Goal: Information Seeking & Learning: Check status

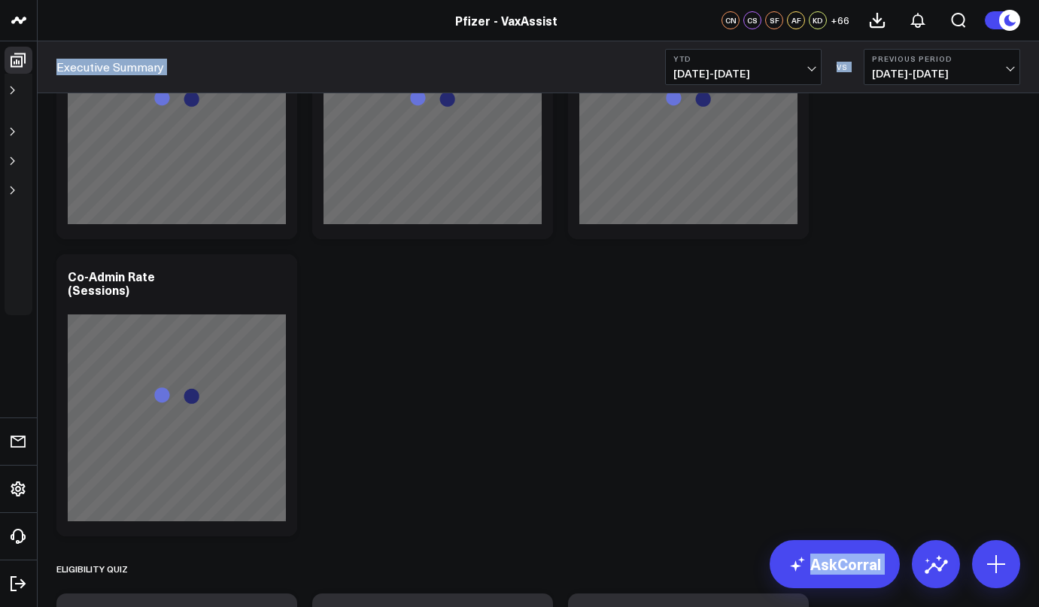
drag, startPoint x: 5, startPoint y: 606, endPoint x: -120, endPoint y: 646, distance: 130.9
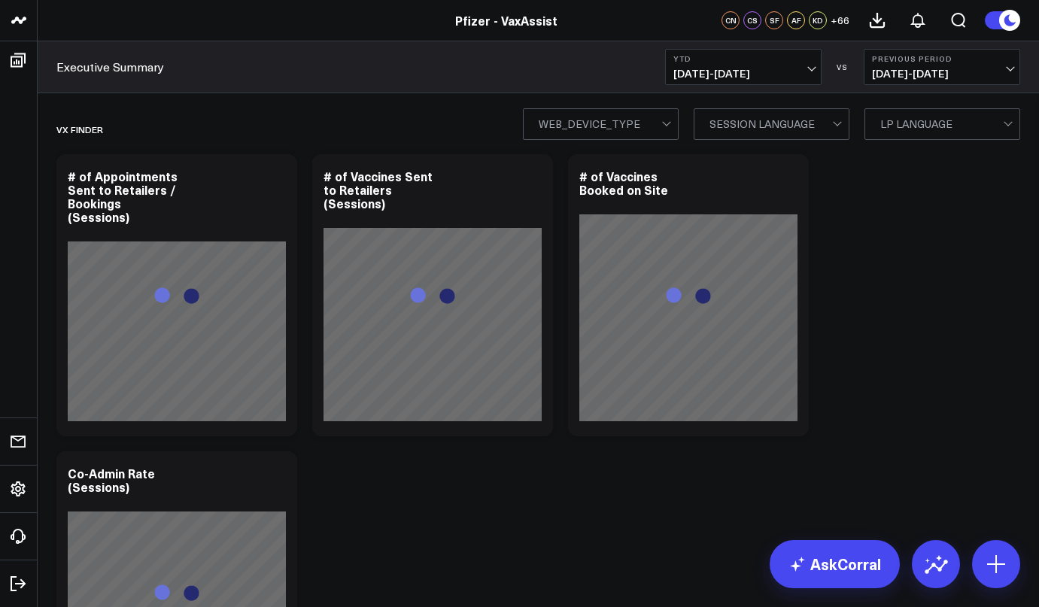
click at [172, 27] on div "Pfizer - VaxAssist" at bounding box center [510, 20] width 1020 height 17
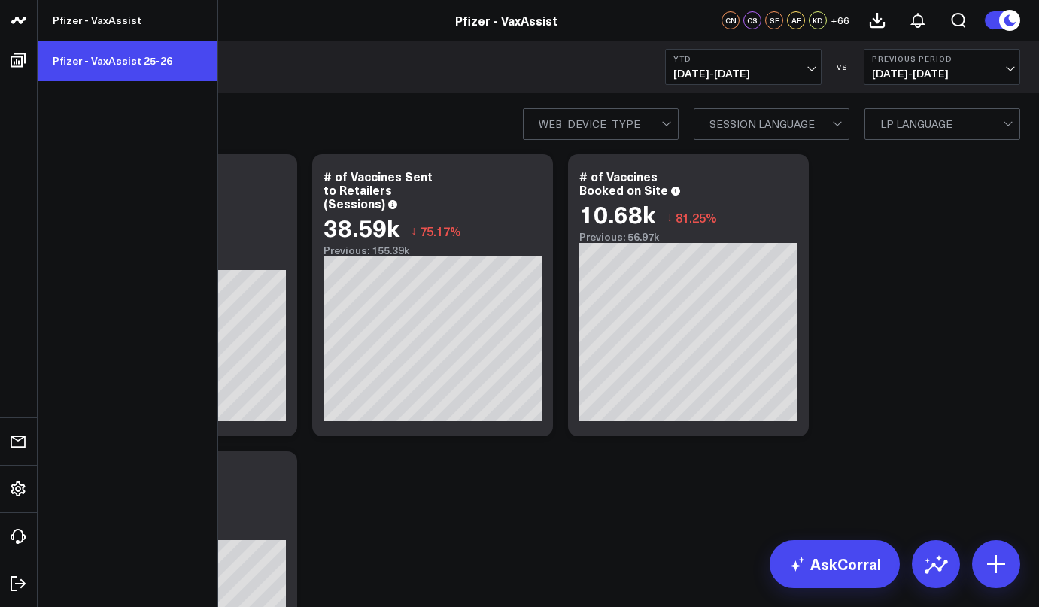
click at [96, 62] on link "Pfizer - VaxAssist 25-26" at bounding box center [128, 61] width 180 height 41
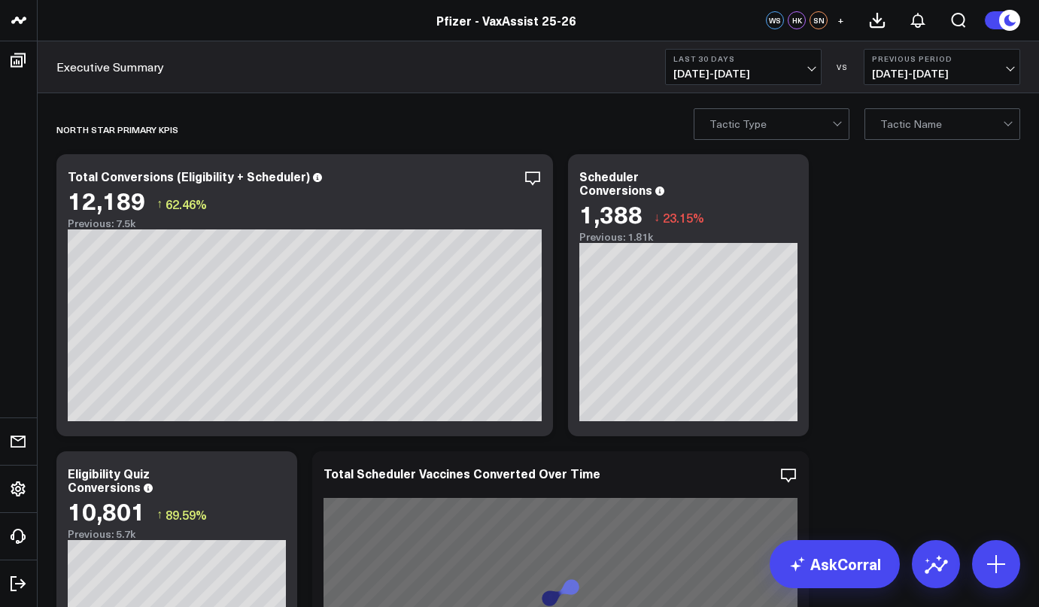
click at [768, 75] on span "07/19/25 - 08/17/25" at bounding box center [743, 74] width 140 height 12
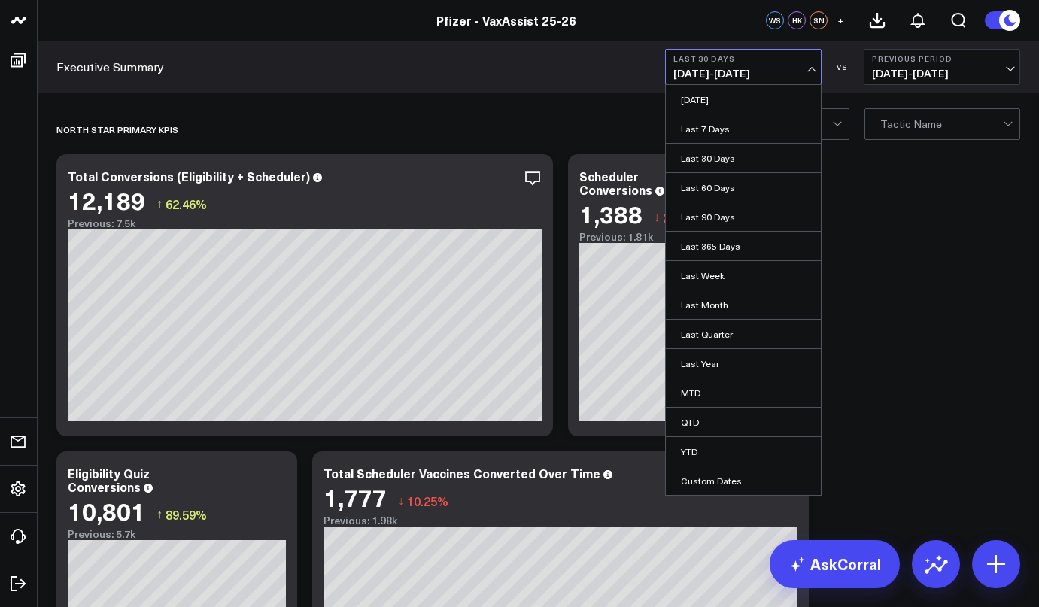
click at [527, 60] on div "Executive Summary Last 30 Days 07/19/25 - 08/17/25 Yesterday Last 7 Days Last 3…" at bounding box center [538, 67] width 1001 height 52
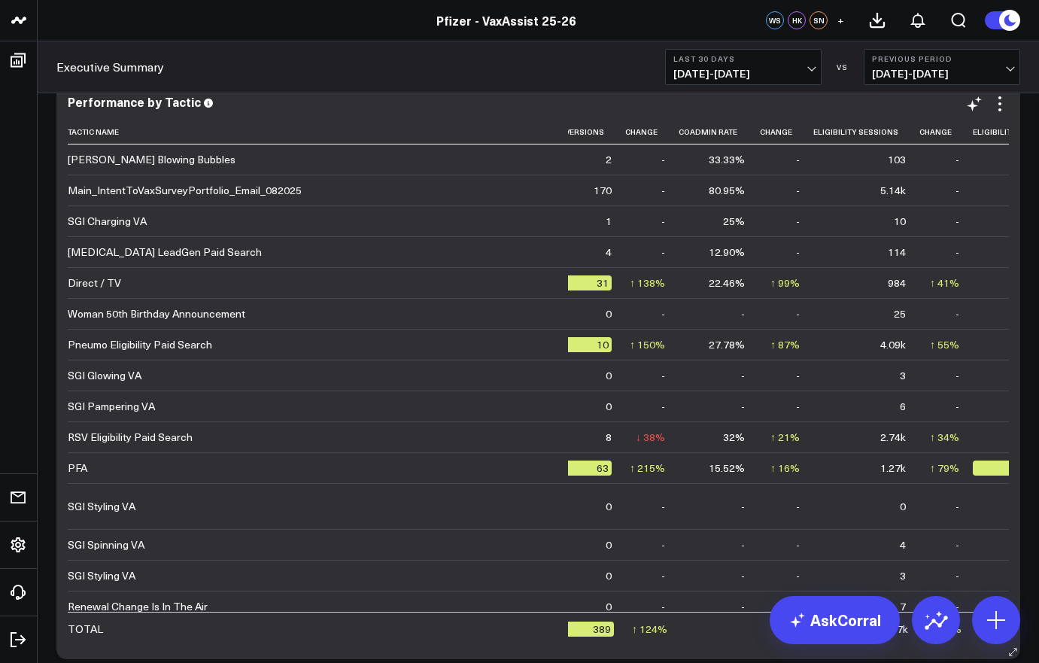
scroll to position [0, 1068]
click at [919, 202] on td "-" at bounding box center [945, 190] width 53 height 31
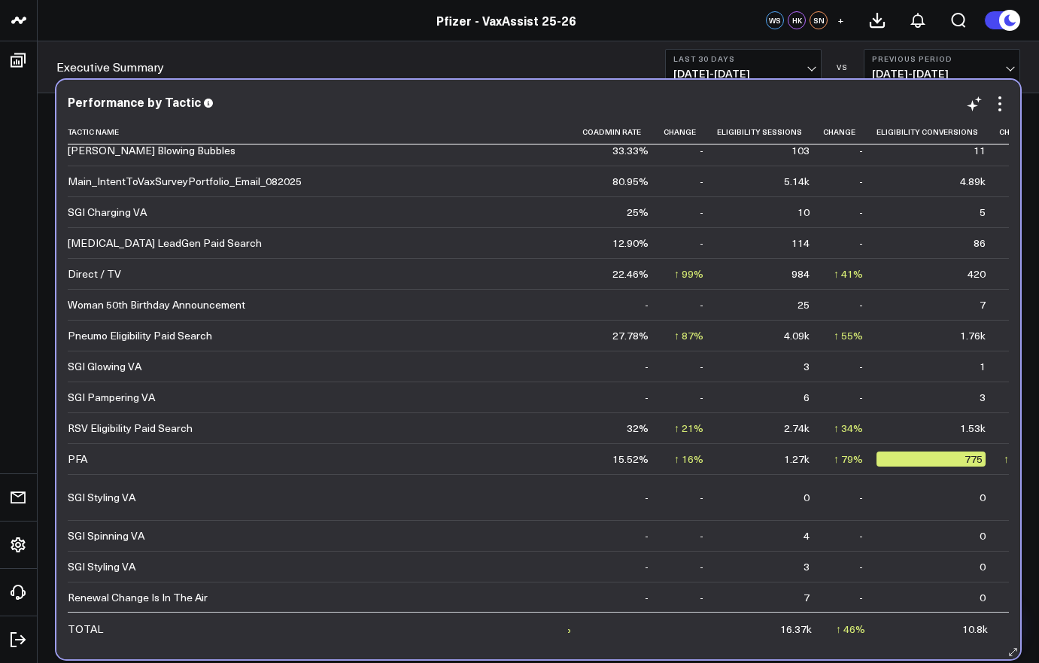
scroll to position [0, 1164]
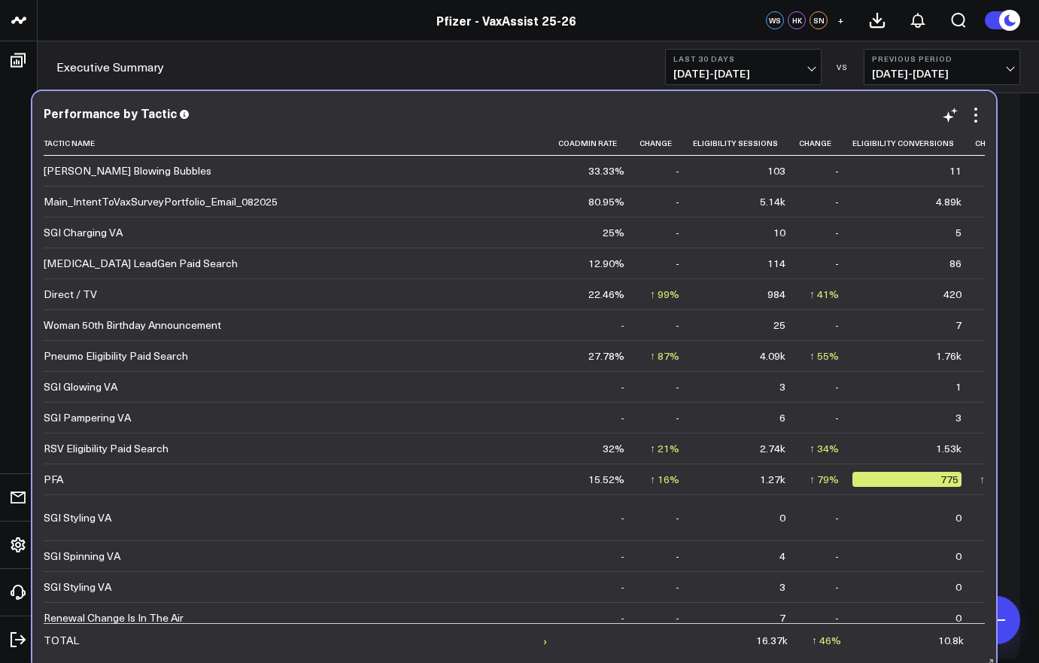
click at [852, 214] on td "4.89k" at bounding box center [913, 201] width 123 height 31
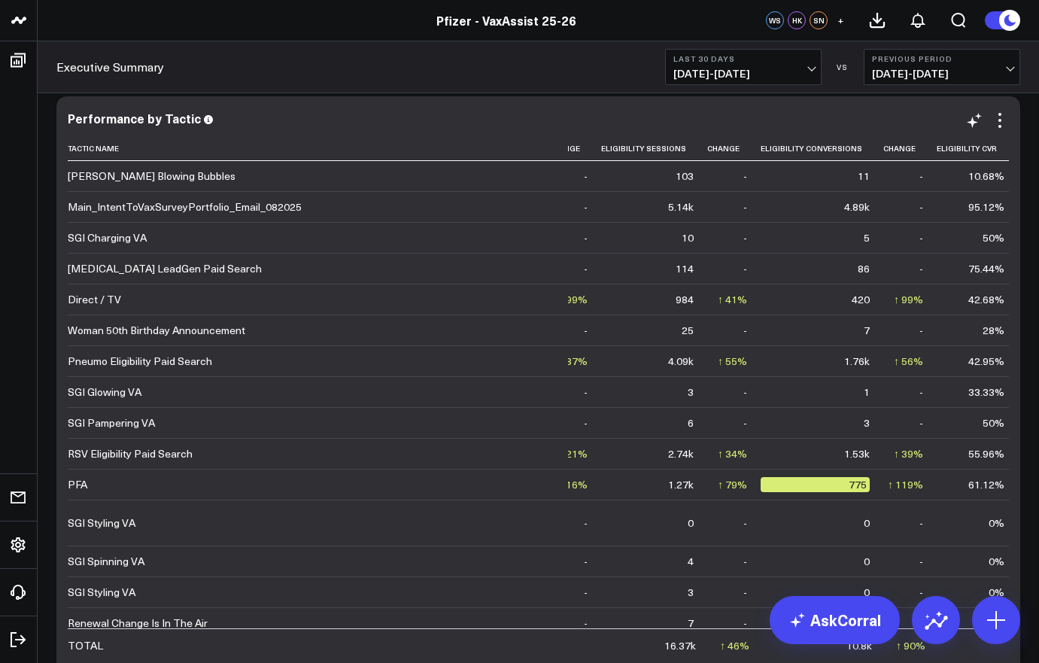
scroll to position [0, 1276]
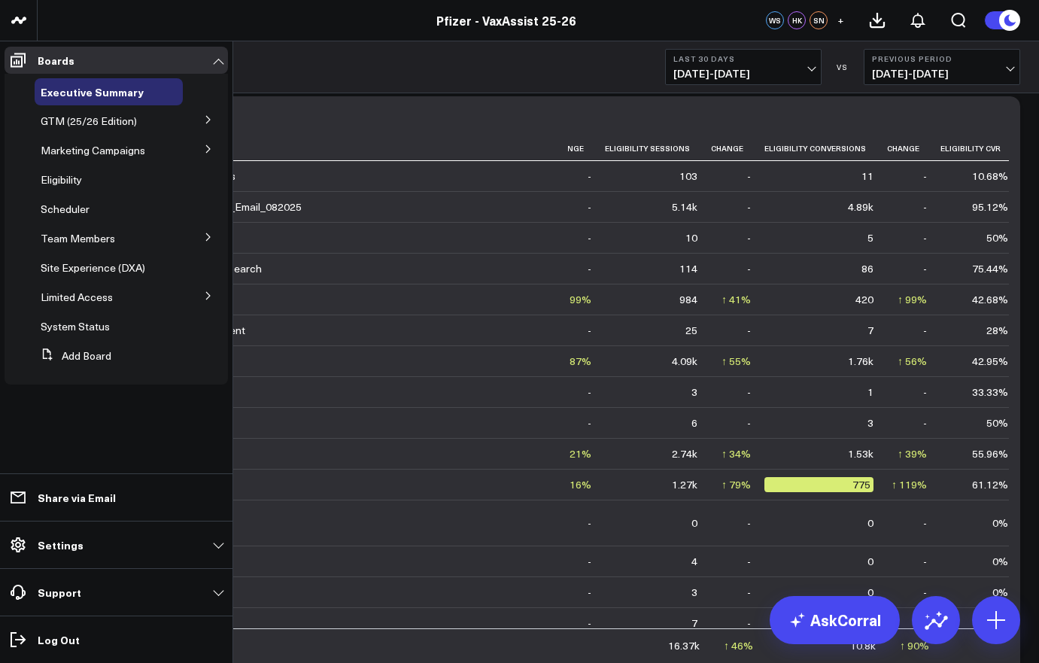
click at [208, 121] on icon at bounding box center [208, 120] width 4 height 8
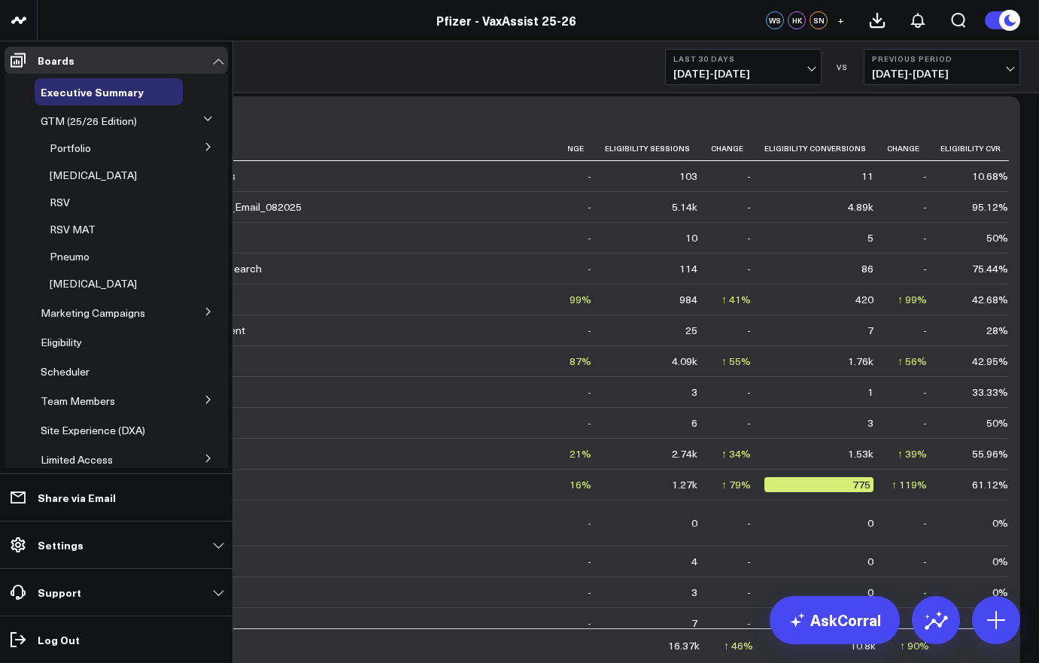
click at [204, 314] on icon at bounding box center [208, 311] width 9 height 9
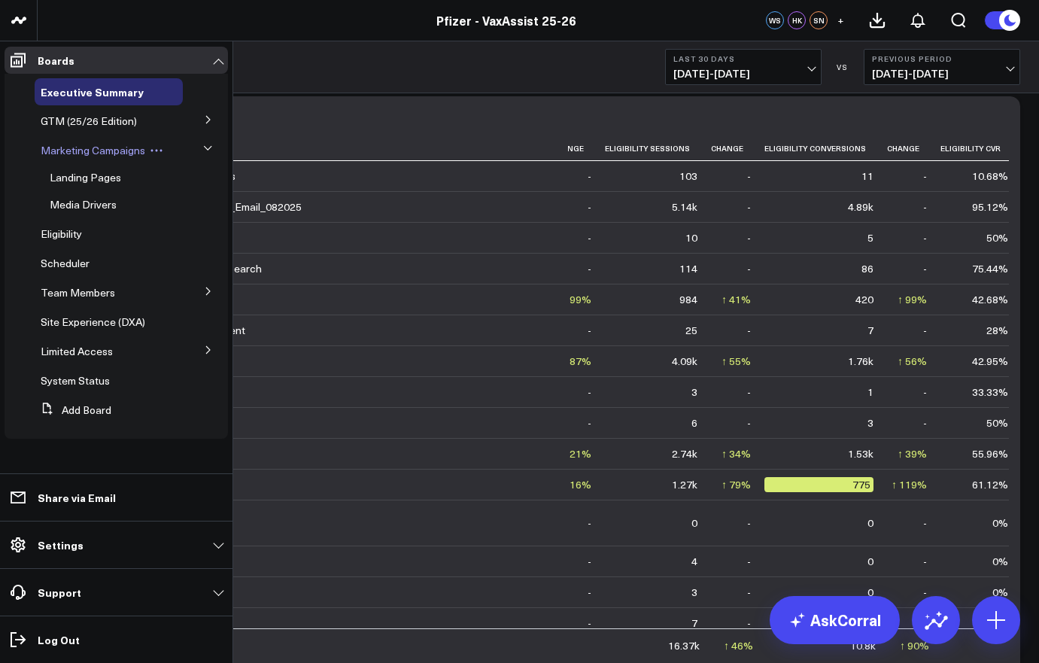
scroll to position [4306, 0]
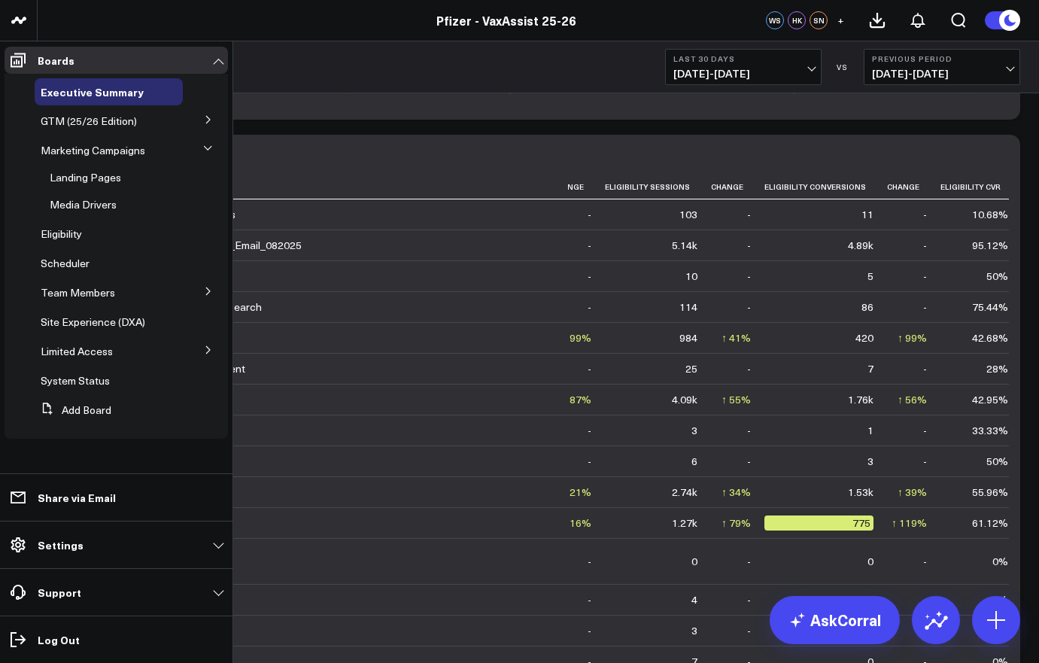
click at [208, 148] on icon at bounding box center [207, 148] width 9 height 9
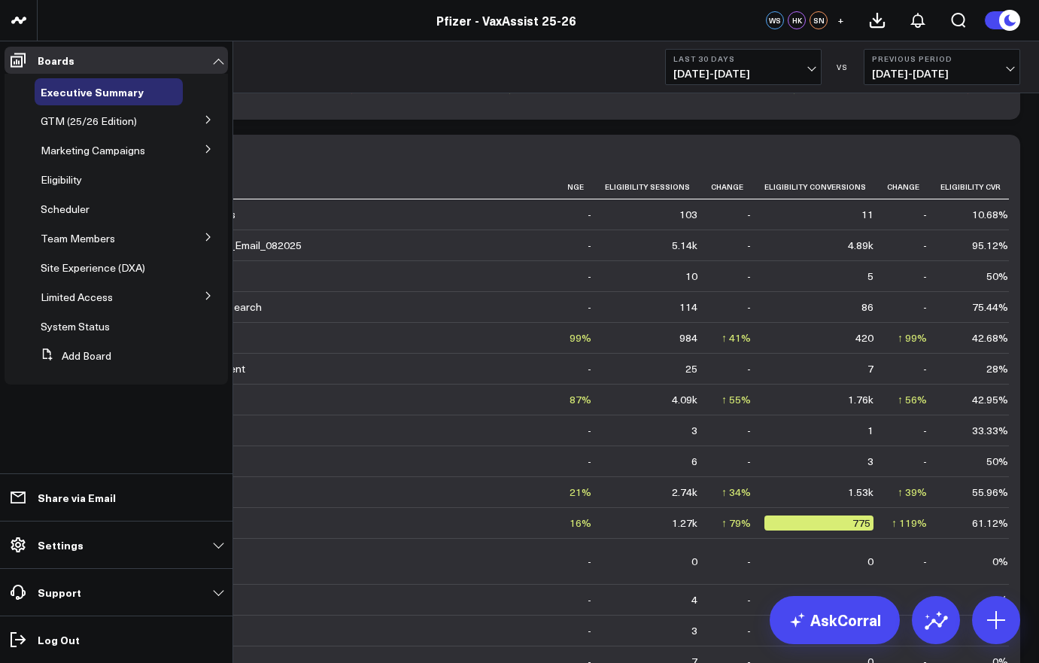
click at [208, 116] on icon at bounding box center [208, 119] width 9 height 9
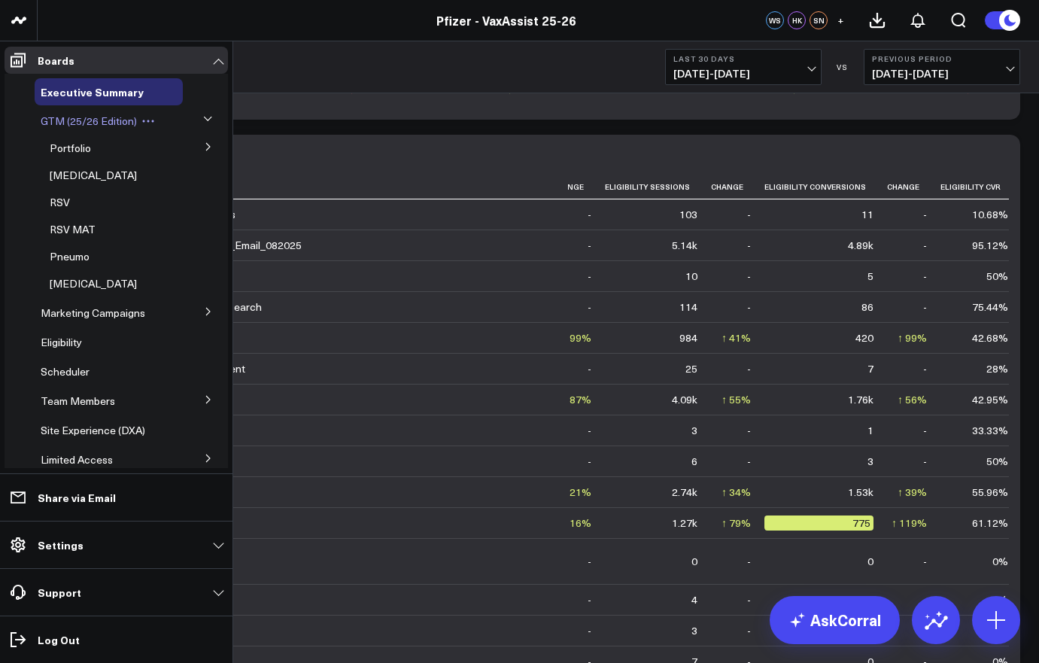
click at [96, 121] on span "GTM (25/26 Edition)" at bounding box center [89, 121] width 96 height 14
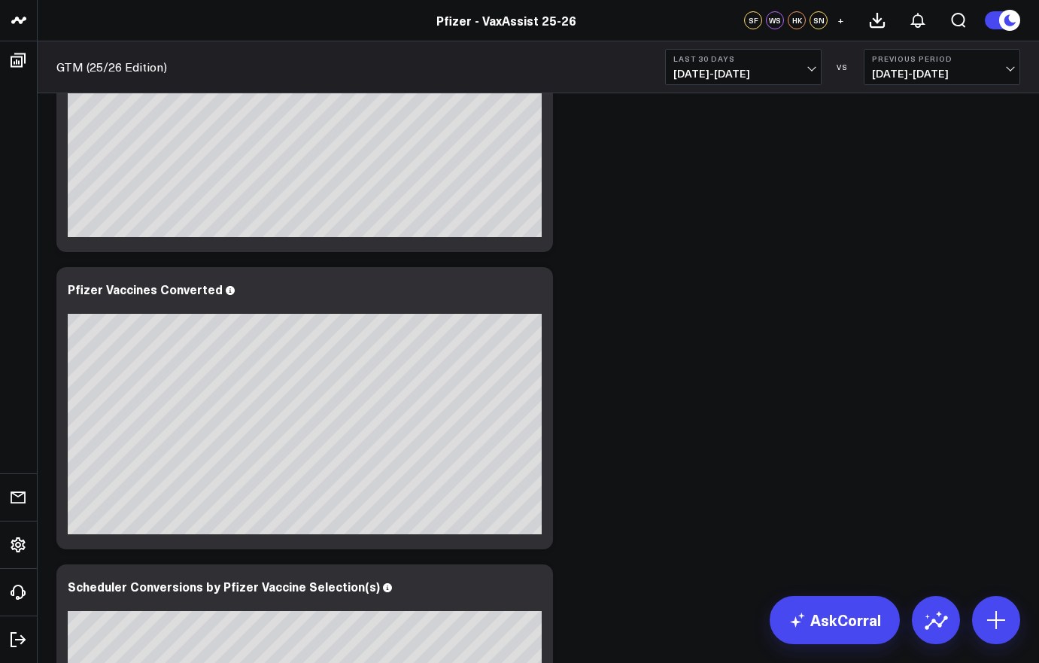
scroll to position [111, 0]
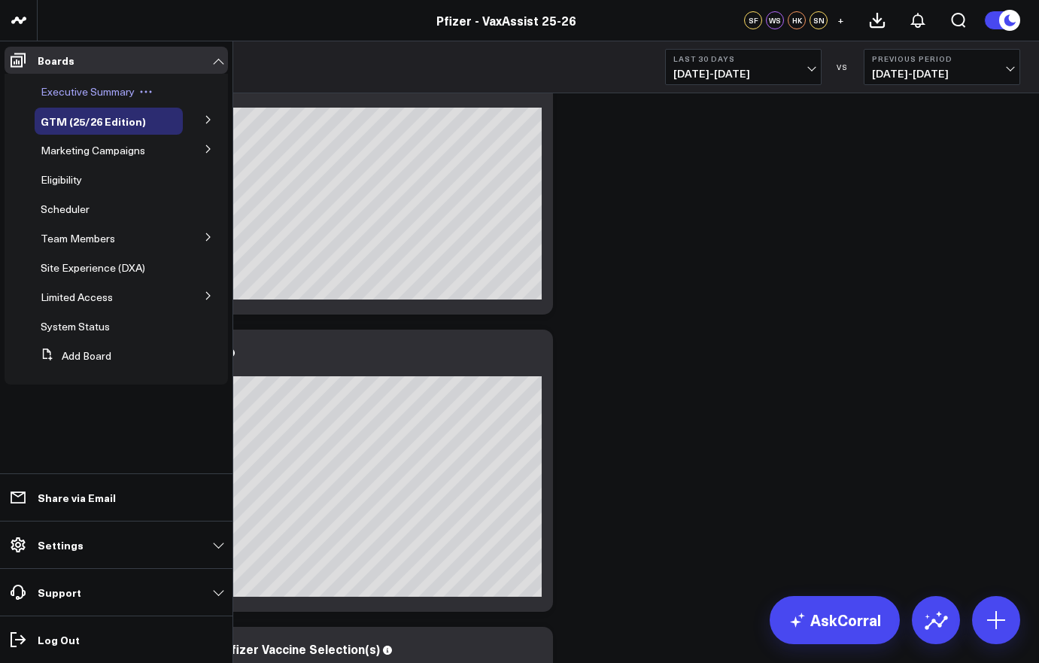
click at [59, 91] on span "Executive Summary" at bounding box center [88, 91] width 94 height 14
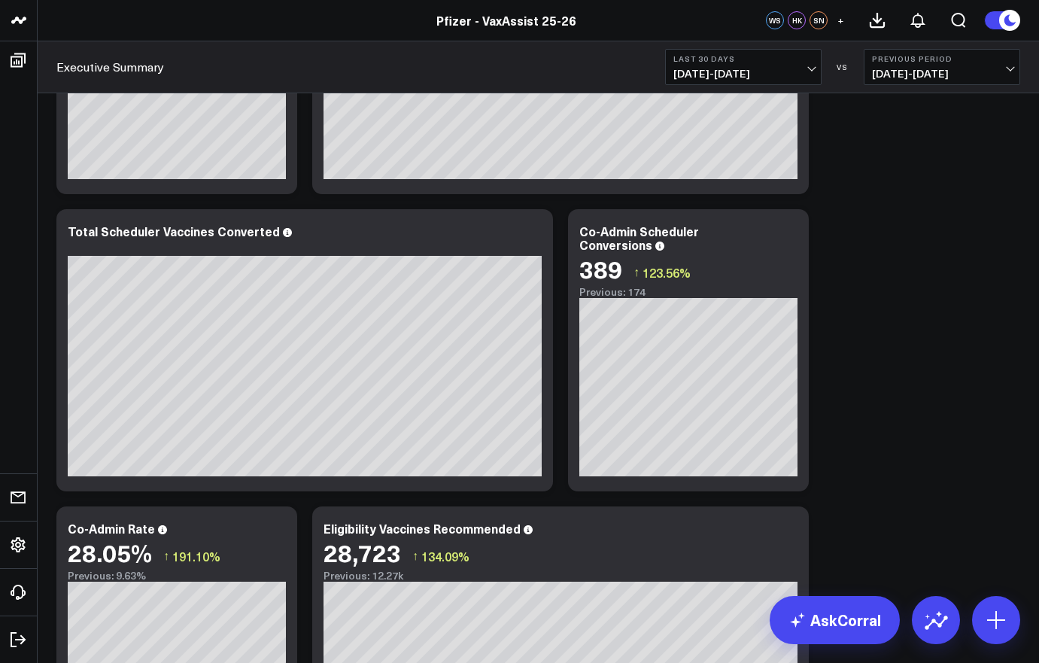
scroll to position [540, 0]
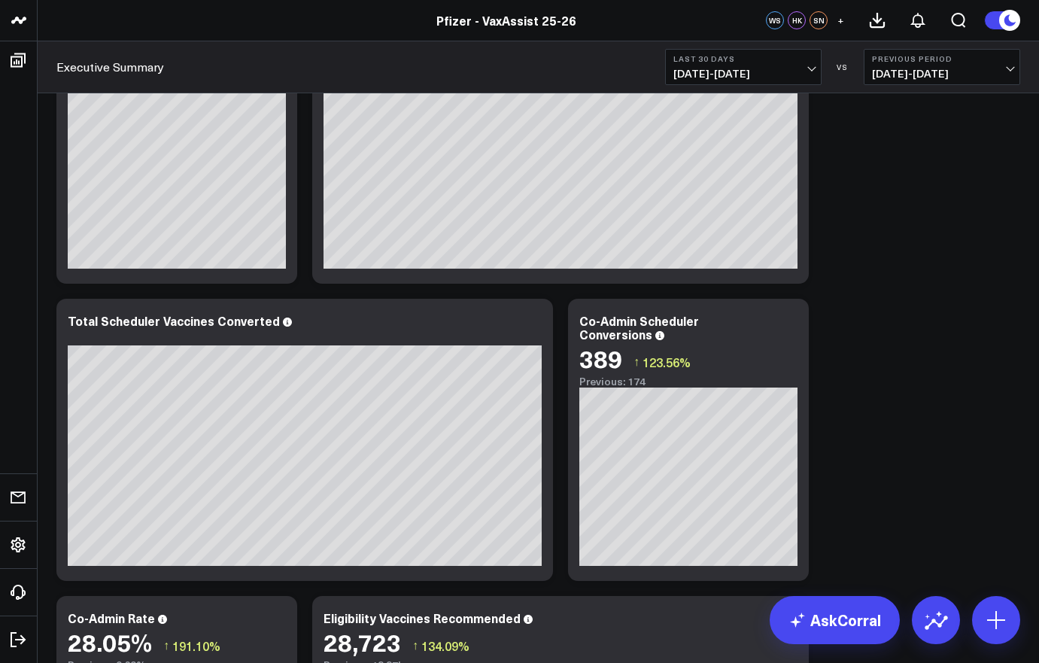
scroll to position [449, 0]
click at [780, 66] on button "Last 30 Days 07/19/25 - 08/17/25" at bounding box center [743, 67] width 156 height 36
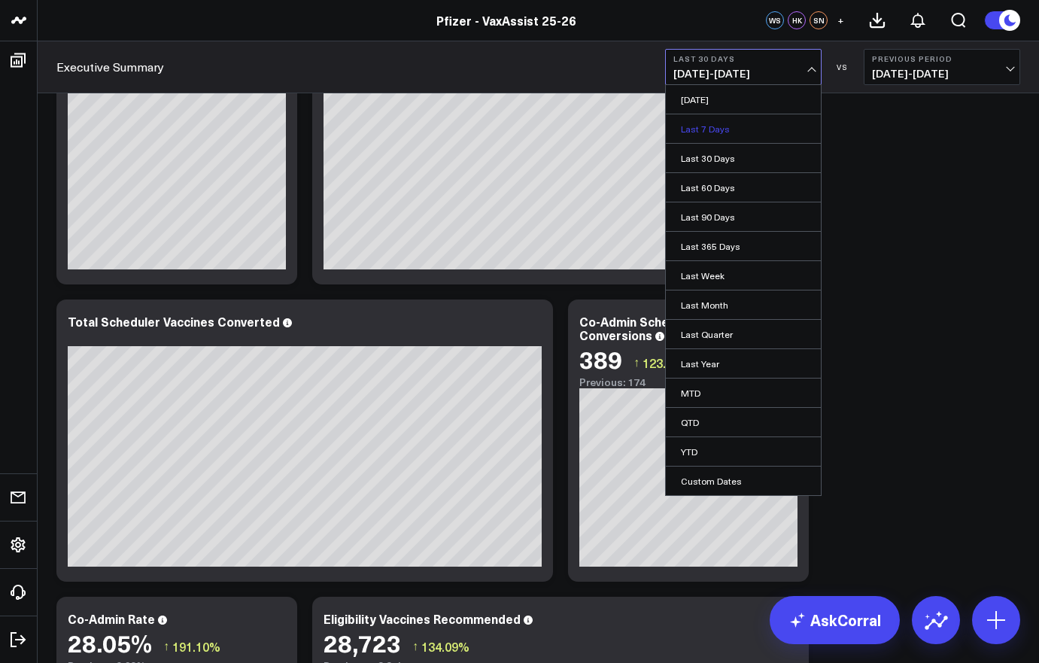
click at [717, 134] on link "Last 7 Days" at bounding box center [743, 128] width 155 height 29
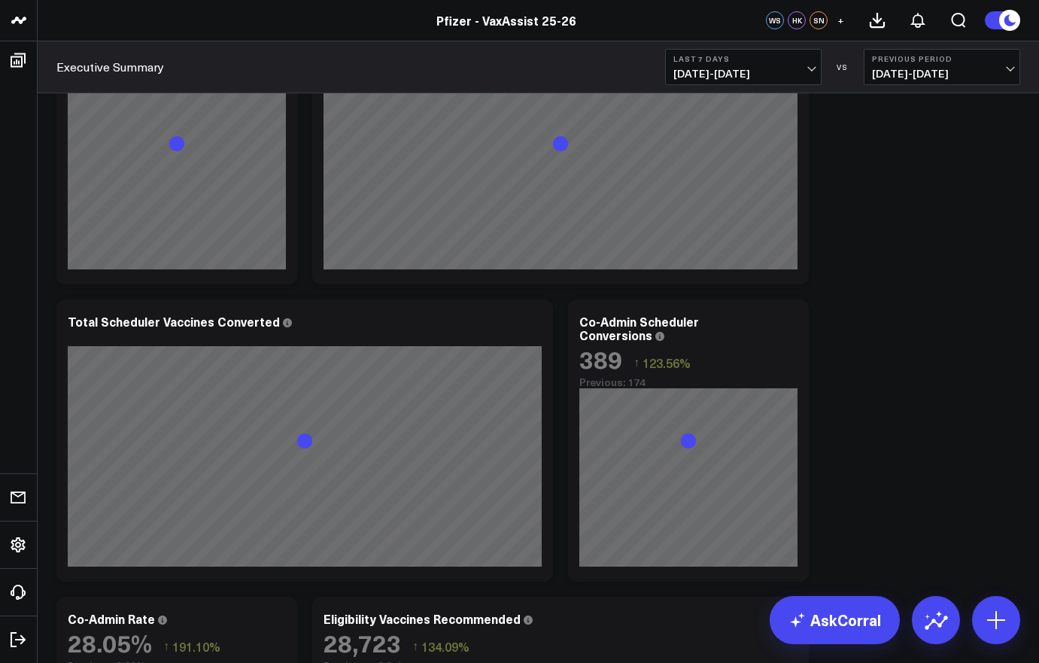
click at [955, 53] on button "Previous Period 08/04/25 - 08/10/25" at bounding box center [942, 67] width 156 height 36
click at [904, 192] on link "No Comparison" at bounding box center [941, 187] width 155 height 29
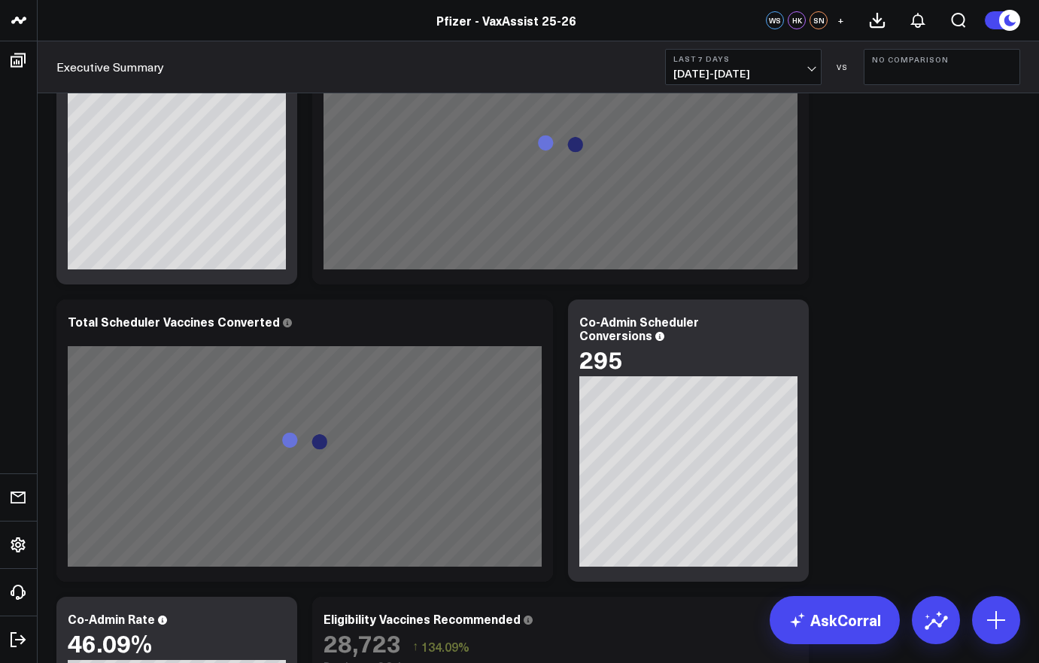
click at [740, 74] on span "08/11/25 - 08/17/25" at bounding box center [743, 74] width 140 height 12
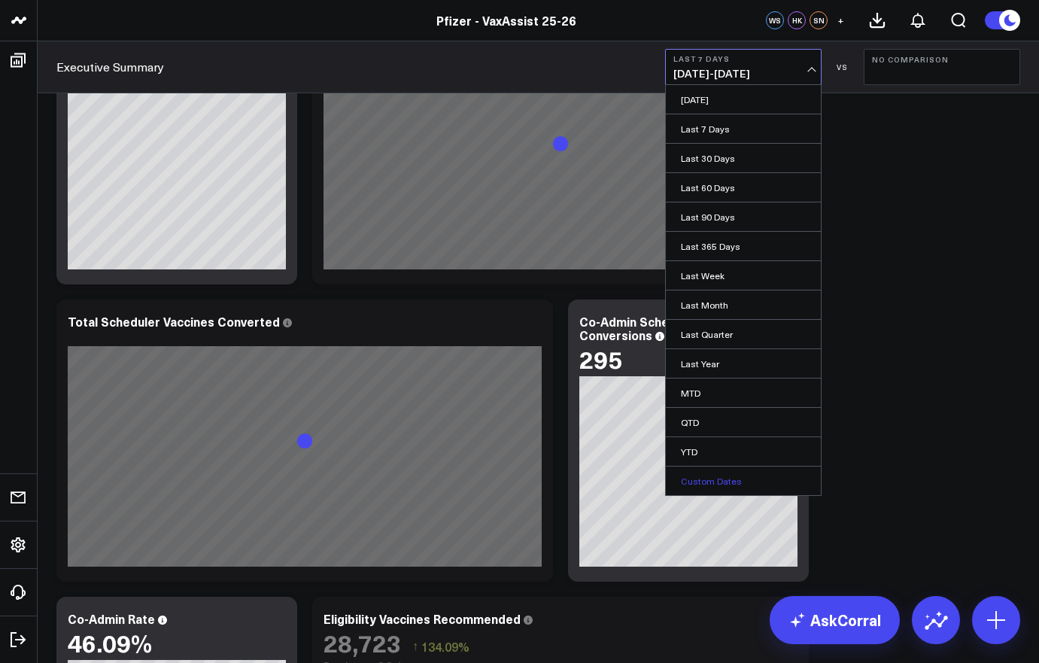
click at [723, 486] on link "Custom Dates" at bounding box center [743, 480] width 155 height 29
select select "7"
select select "2025"
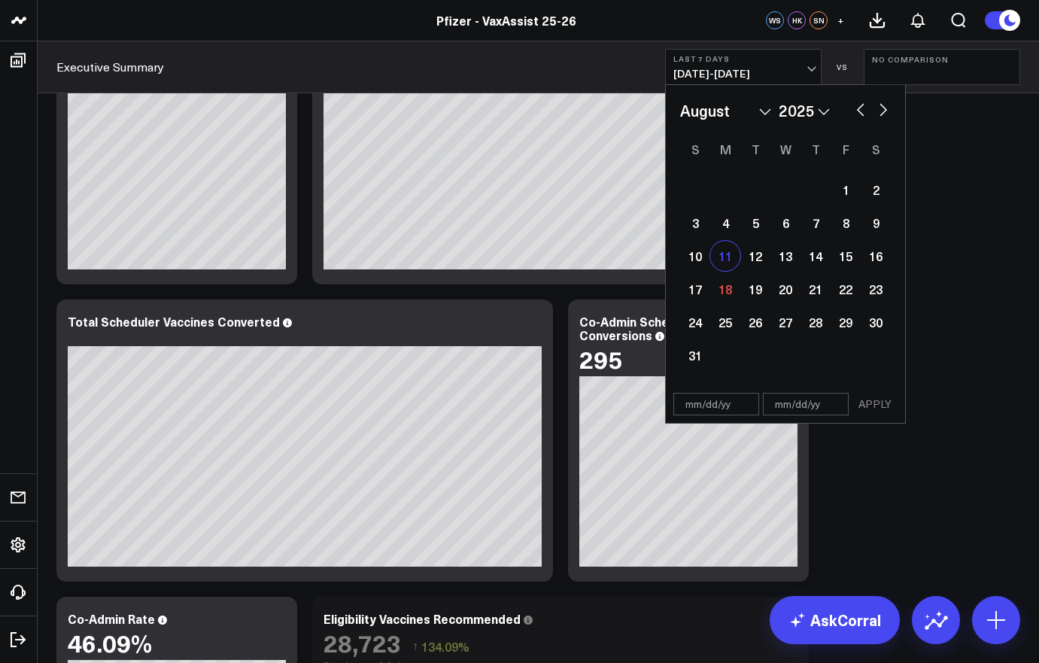
click at [729, 256] on div "11" at bounding box center [725, 256] width 30 height 30
select select "7"
select select "2025"
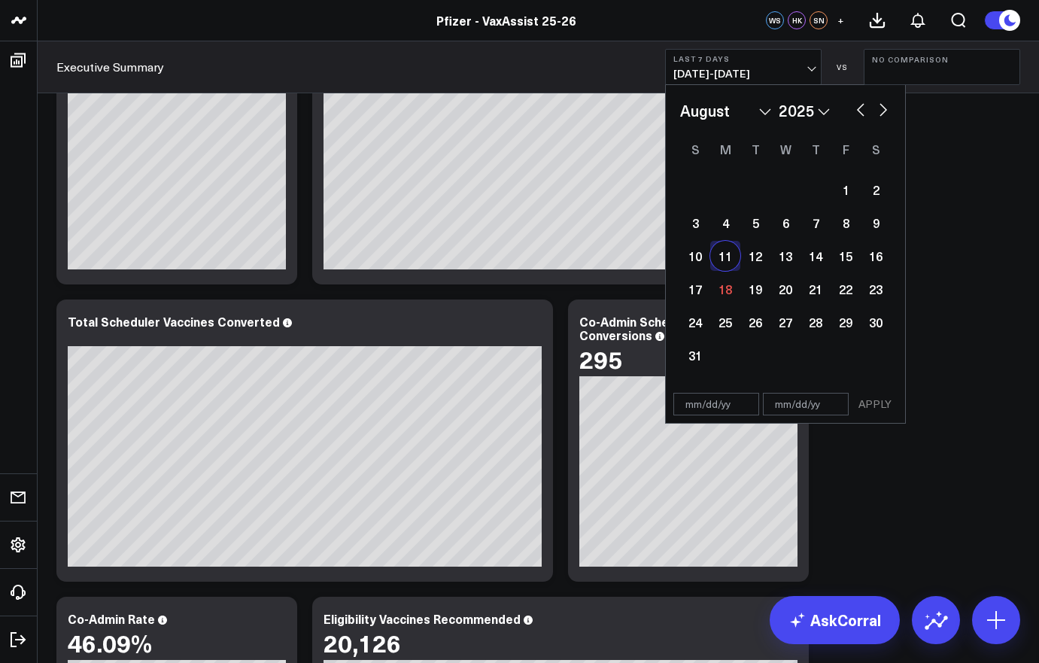
type input "08/11/25"
click at [822, 259] on div "14" at bounding box center [815, 256] width 30 height 30
type input "08/14/25"
select select "7"
select select "2025"
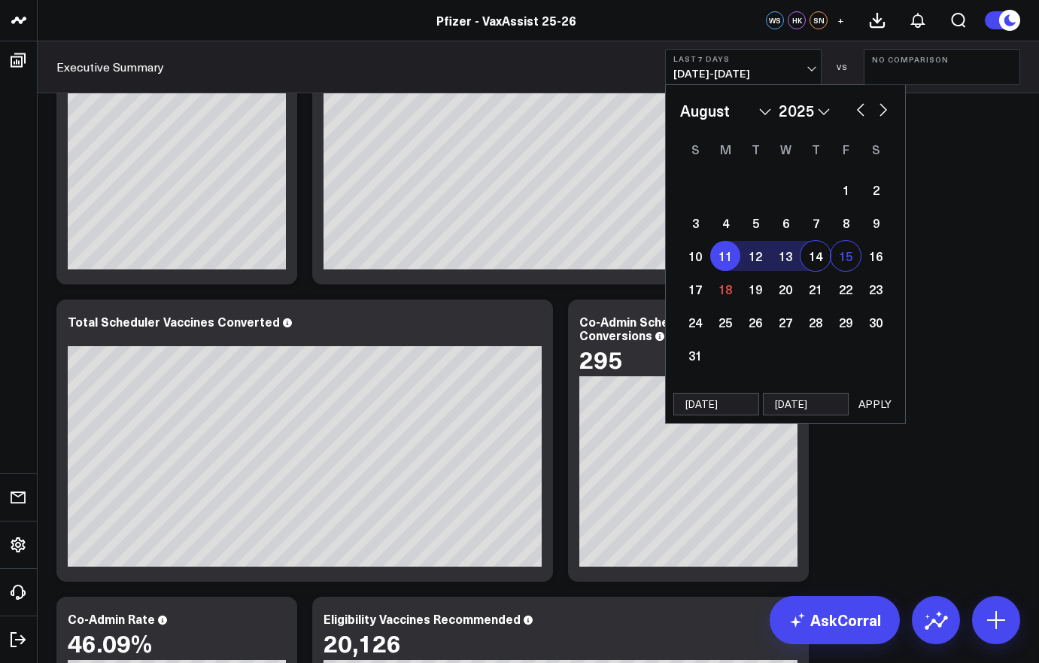
click at [858, 260] on div "15" at bounding box center [846, 256] width 30 height 30
type input "08/15/25"
select select "7"
select select "2025"
click at [722, 251] on div "11" at bounding box center [725, 256] width 30 height 30
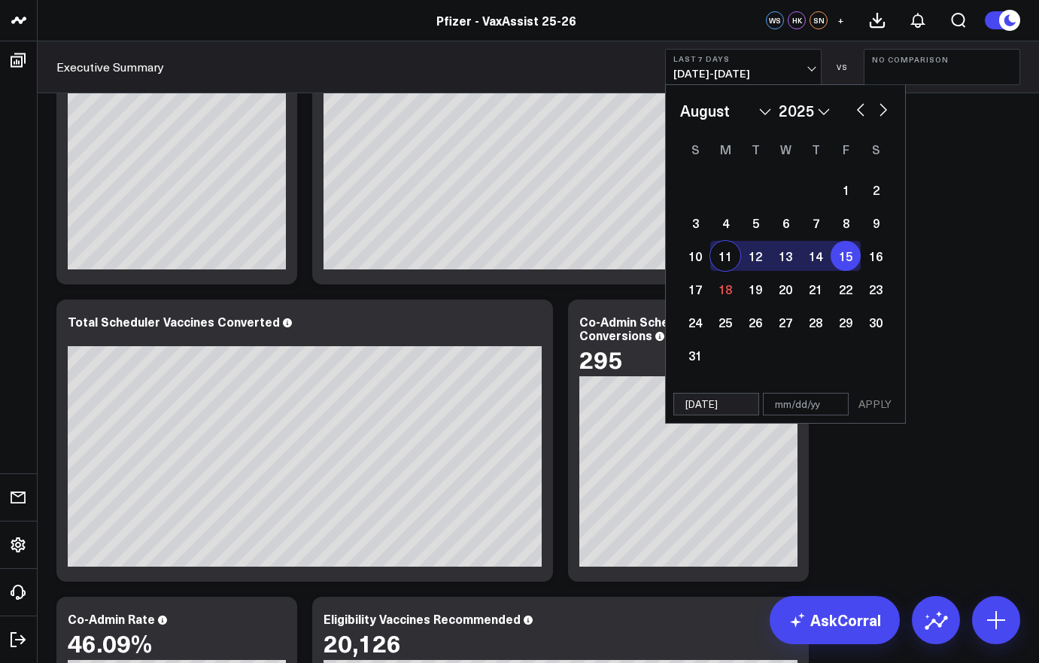
type input "08/11/25"
type input "08/15/25"
select select "7"
select select "2025"
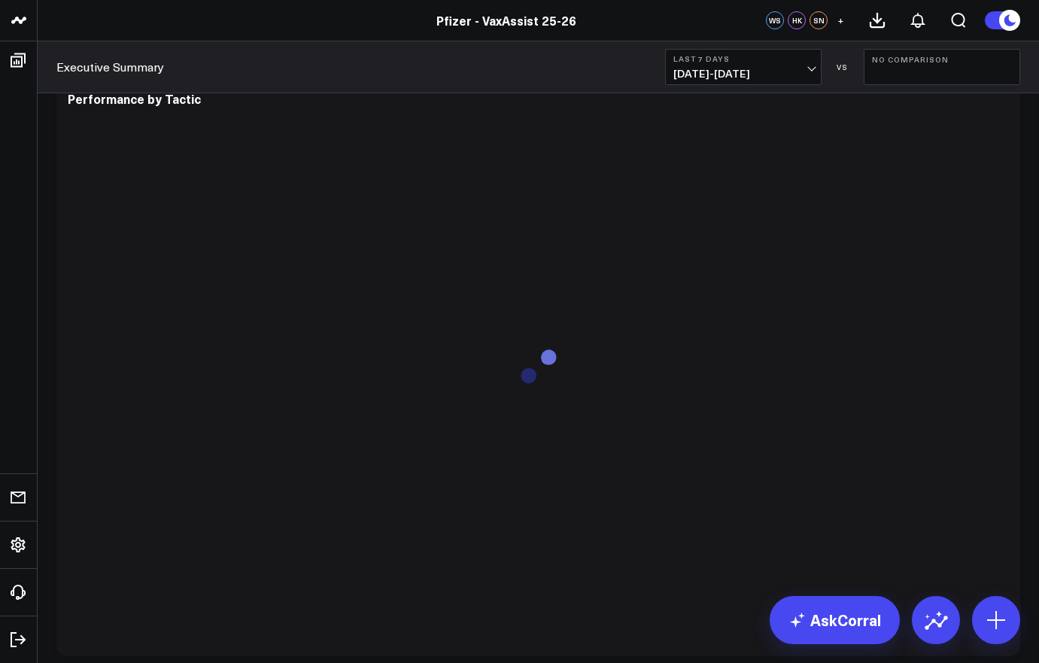
scroll to position [4348, 0]
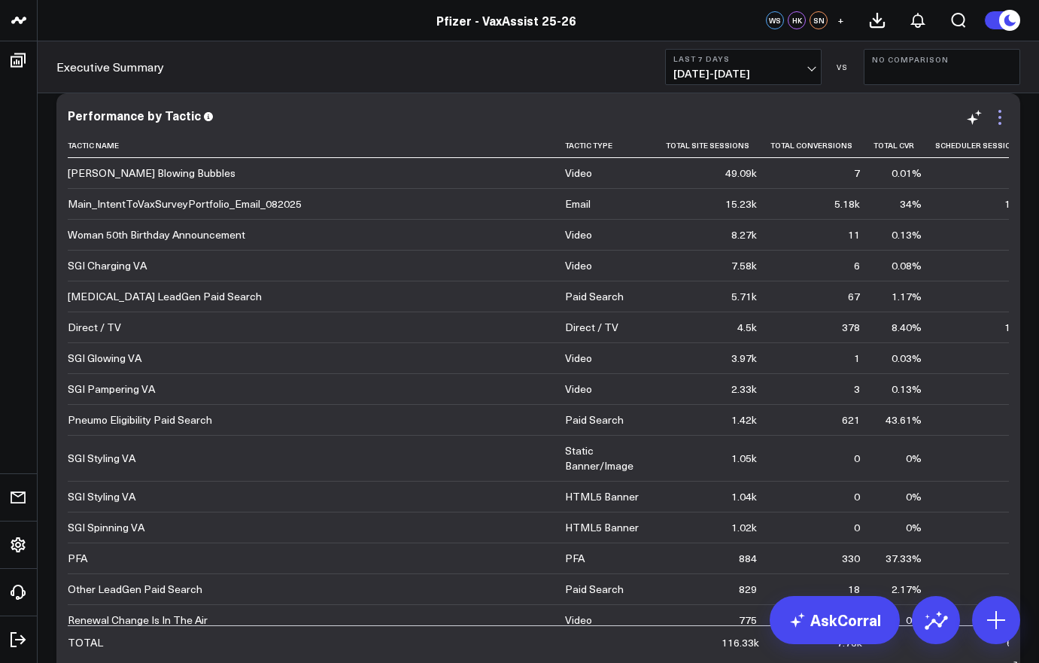
click at [1000, 122] on icon at bounding box center [999, 123] width 3 height 3
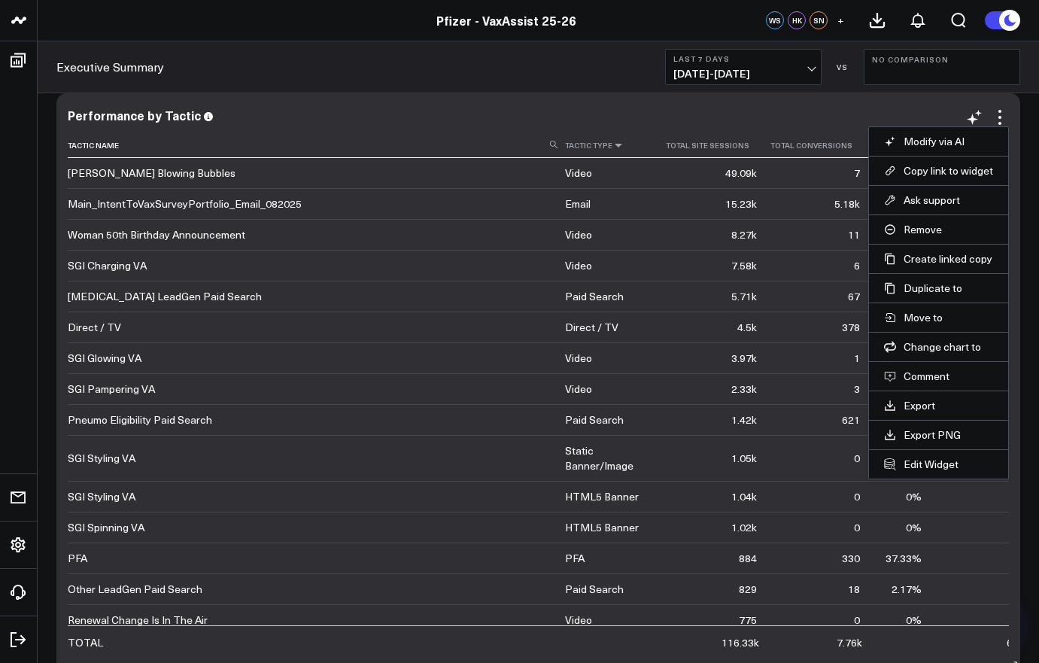
click at [612, 144] on icon at bounding box center [618, 145] width 12 height 9
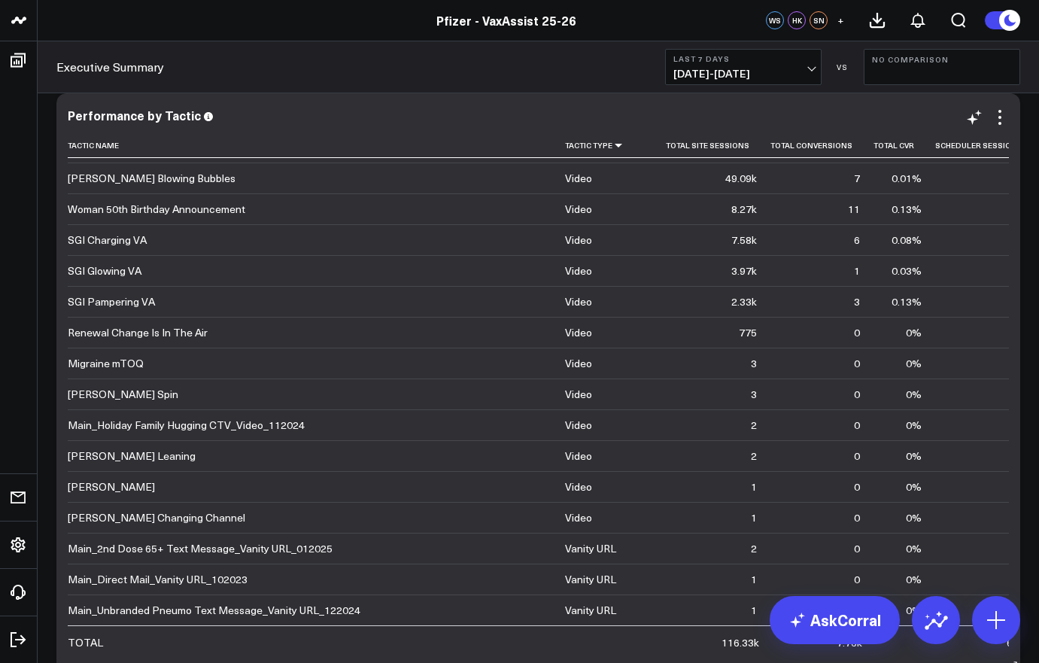
scroll to position [0, 0]
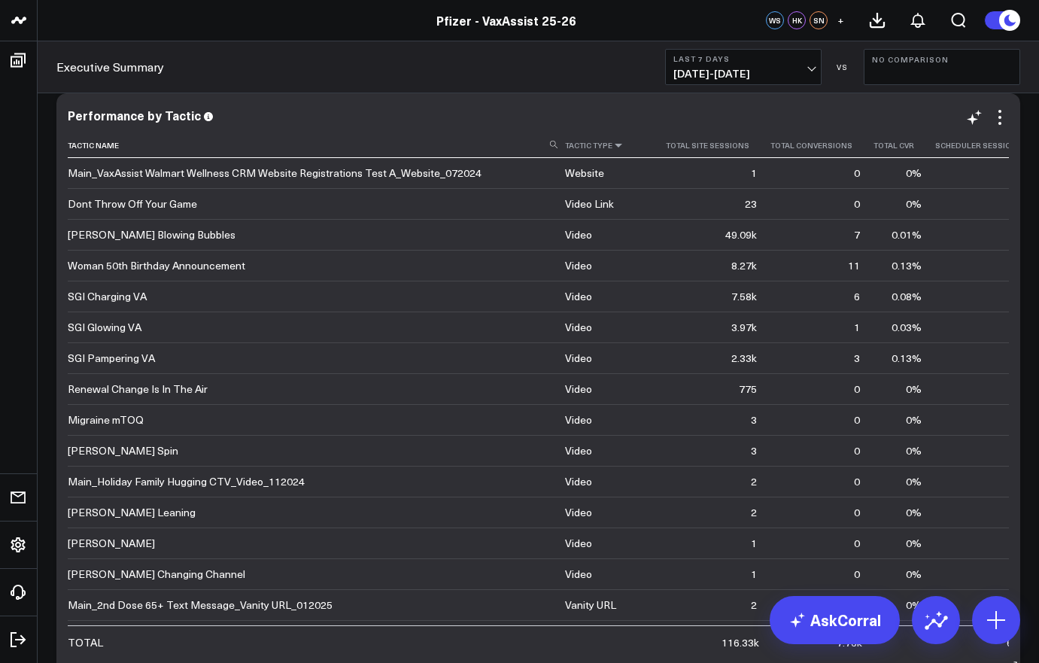
click at [612, 147] on icon at bounding box center [618, 145] width 12 height 9
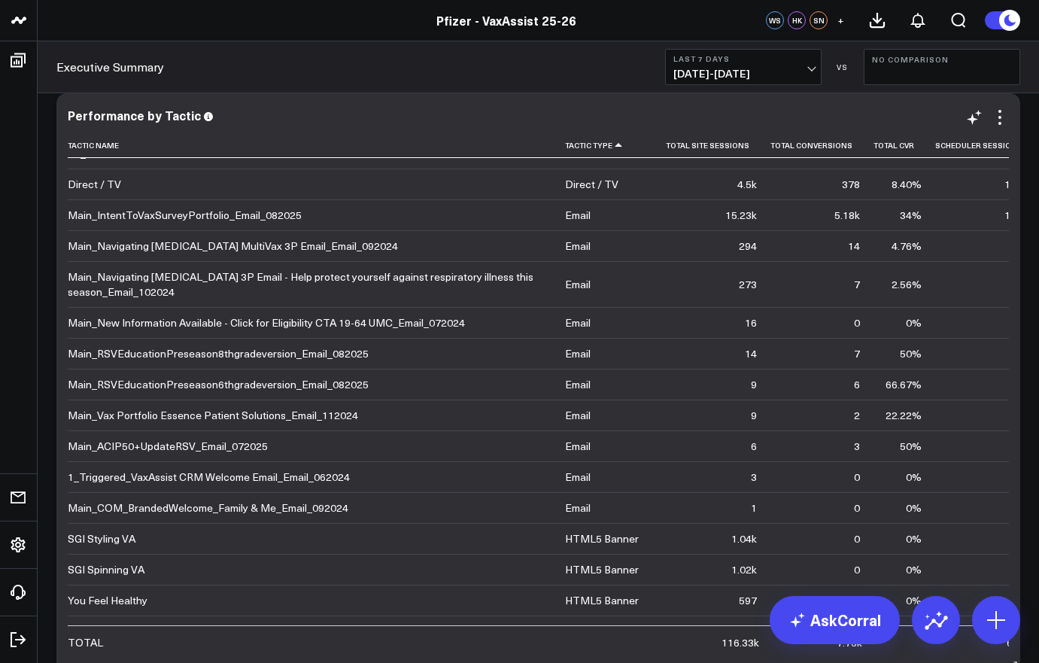
scroll to position [65, 0]
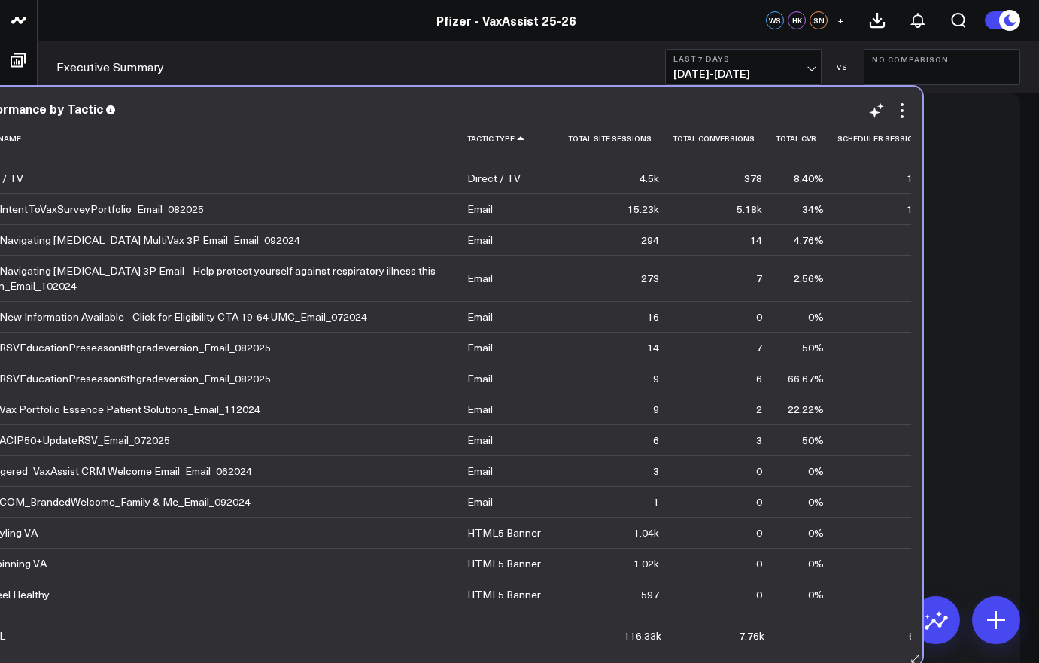
drag, startPoint x: 113, startPoint y: 220, endPoint x: 418, endPoint y: 289, distance: 312.3
click at [418, 289] on div "Main_Navigating [MEDICAL_DATA] 3P Email - Help protect yourself against respira…" at bounding box center [212, 278] width 484 height 30
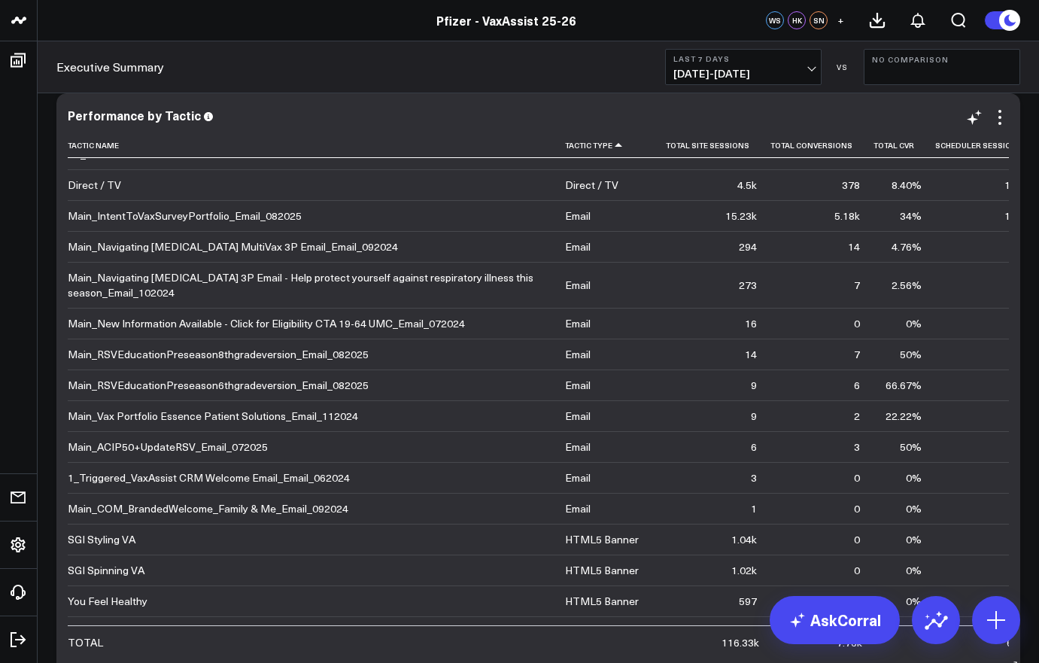
click at [77, 249] on div "Main_Navigating [MEDICAL_DATA] MultiVax 3P Email_Email_092024" at bounding box center [233, 246] width 330 height 15
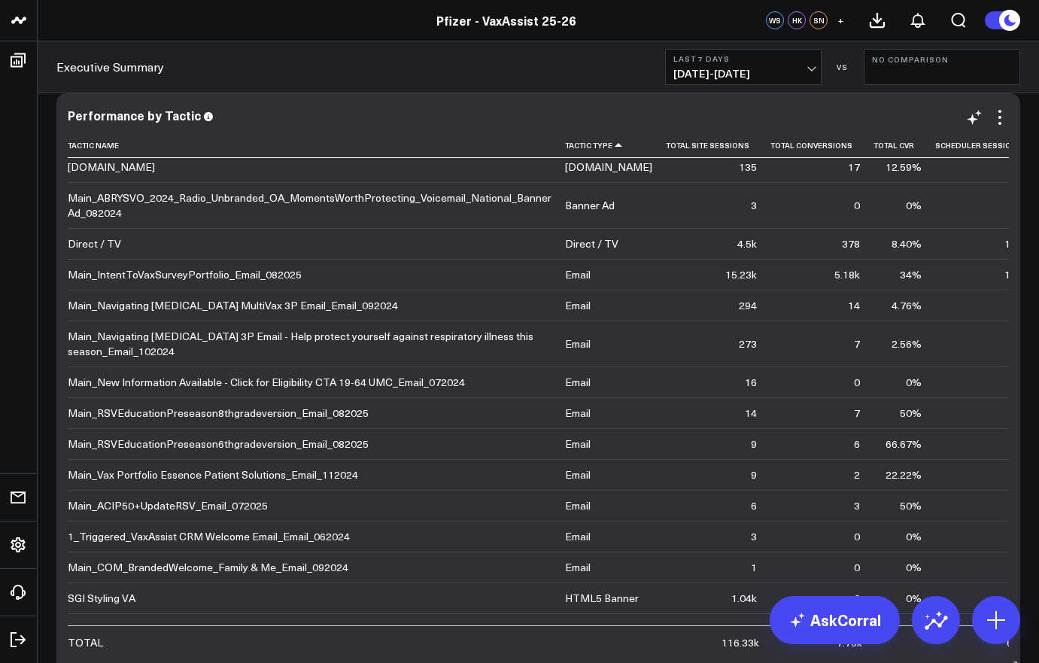
scroll to position [4, 0]
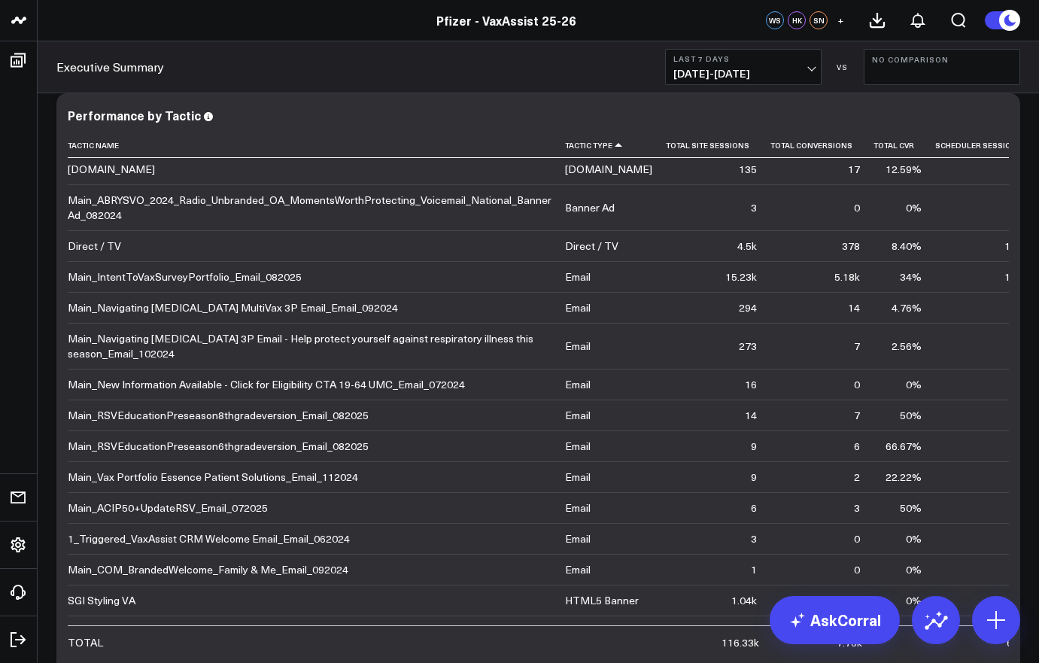
click at [794, 68] on span "08/11/25 - 08/17/25" at bounding box center [743, 74] width 140 height 12
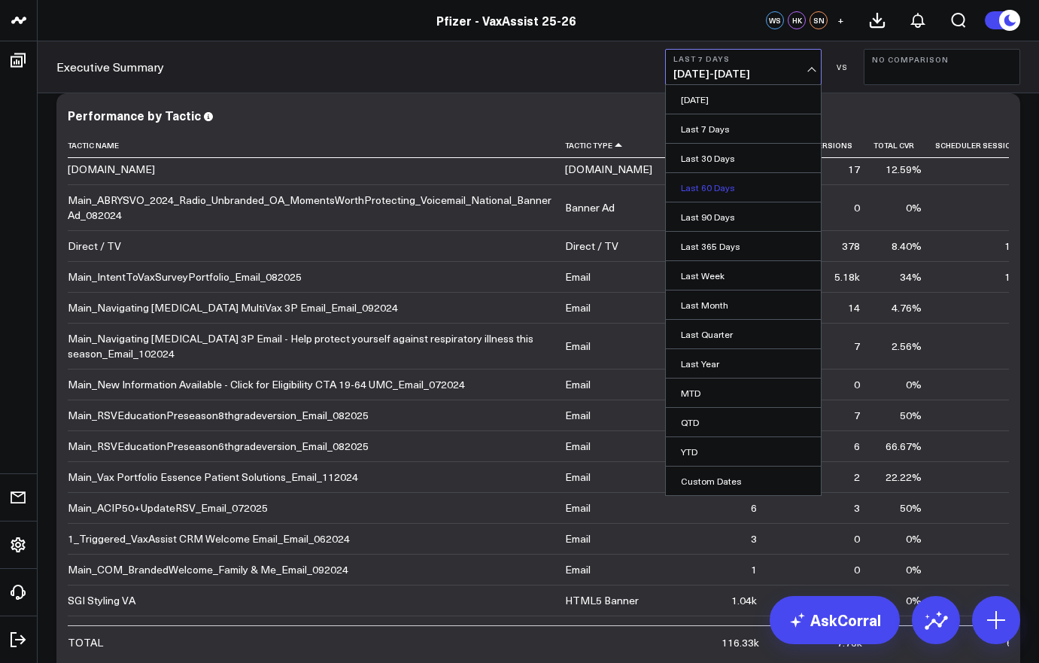
click at [743, 184] on link "Last 60 Days" at bounding box center [743, 187] width 155 height 29
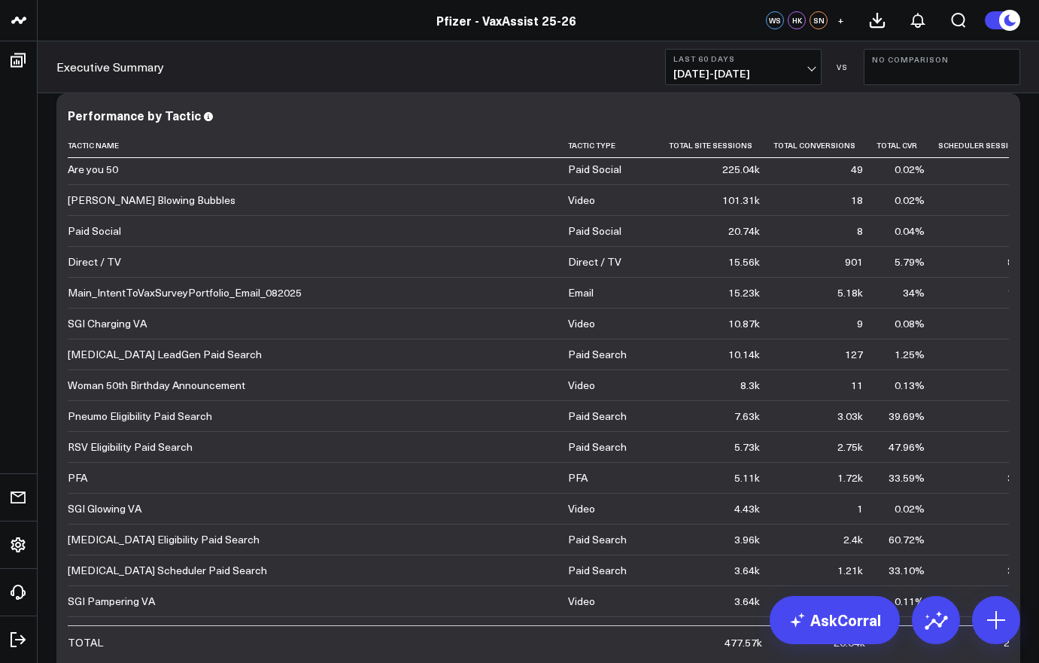
click at [573, 23] on div "Pfizer - VaxAssist 25-26" at bounding box center [510, 20] width 1020 height 17
drag, startPoint x: 583, startPoint y: 23, endPoint x: 488, endPoint y: 17, distance: 95.7
click at [488, 17] on div "Pfizer - VaxAssist 25-26" at bounding box center [510, 20] width 1020 height 17
drag, startPoint x: 488, startPoint y: 17, endPoint x: 467, endPoint y: 48, distance: 36.9
click at [467, 48] on div "Executive Summary Last 60 Days 06/19/25 - 08/17/25 VS No Comparison" at bounding box center [538, 67] width 1001 height 52
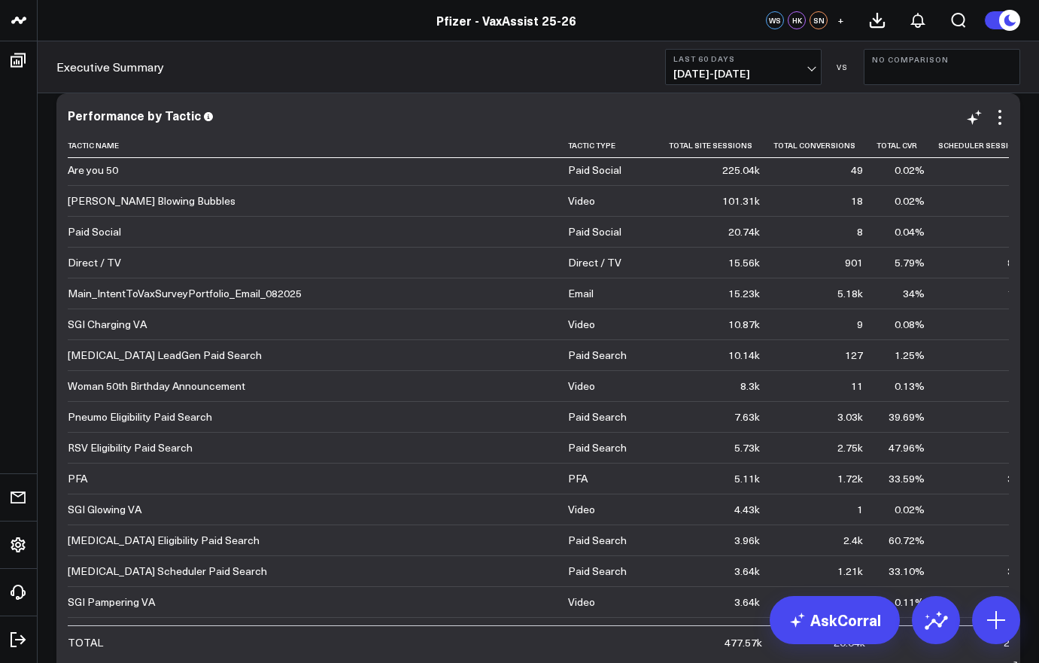
scroll to position [2, 0]
click at [624, 41] on div "Executive Summary Last 60 Days 06/19/25 - 08/17/25 VS No Comparison" at bounding box center [538, 67] width 1001 height 52
click at [615, 147] on icon at bounding box center [621, 145] width 12 height 9
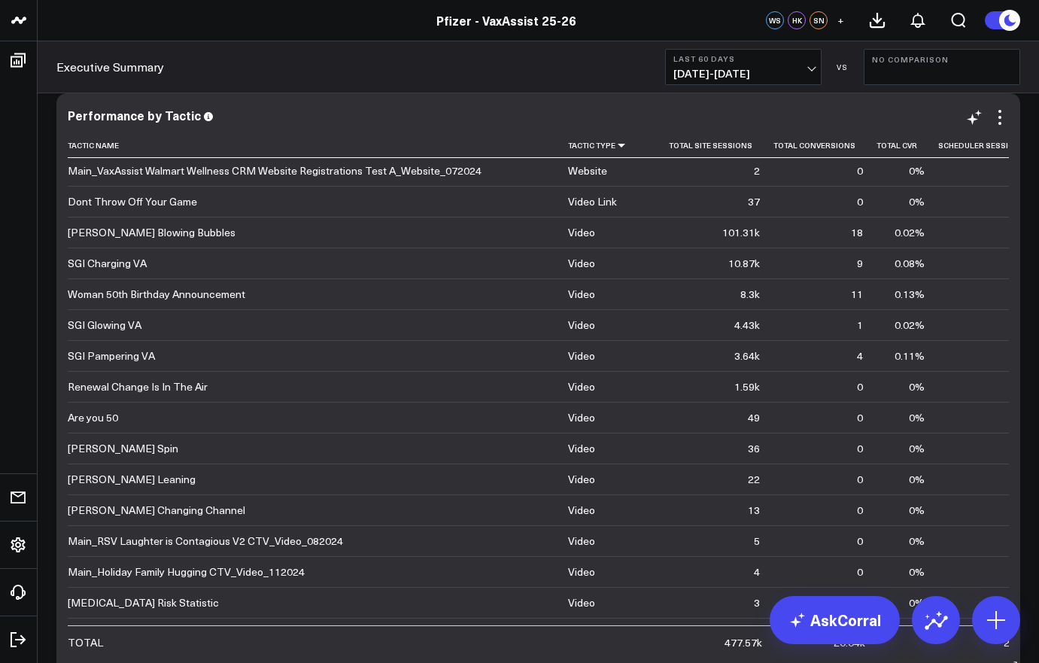
scroll to position [0, 0]
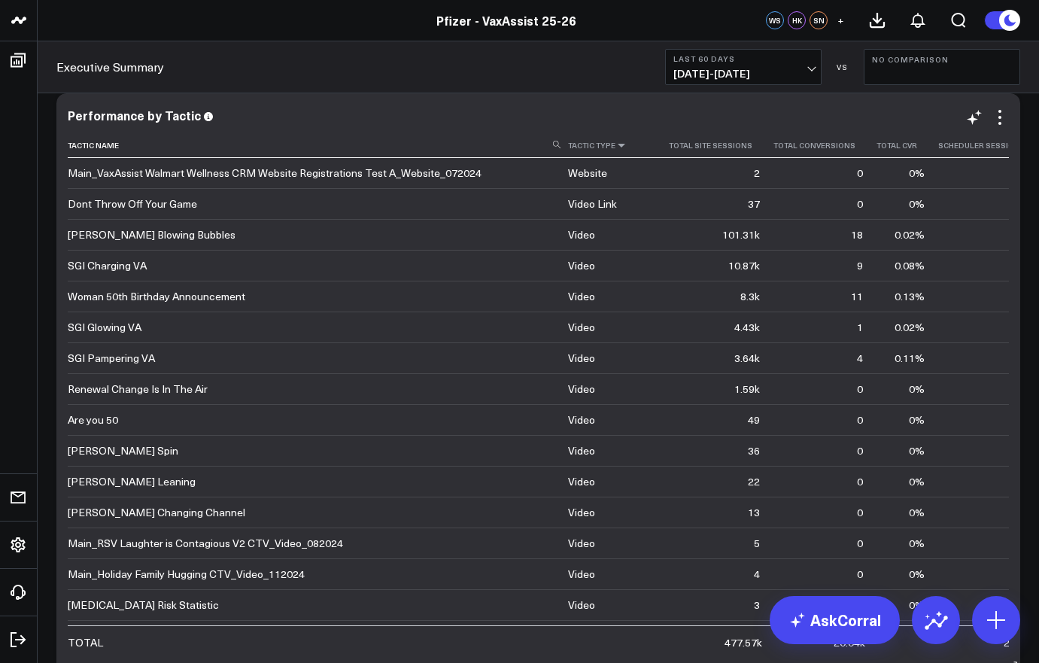
click at [615, 148] on icon at bounding box center [621, 145] width 12 height 9
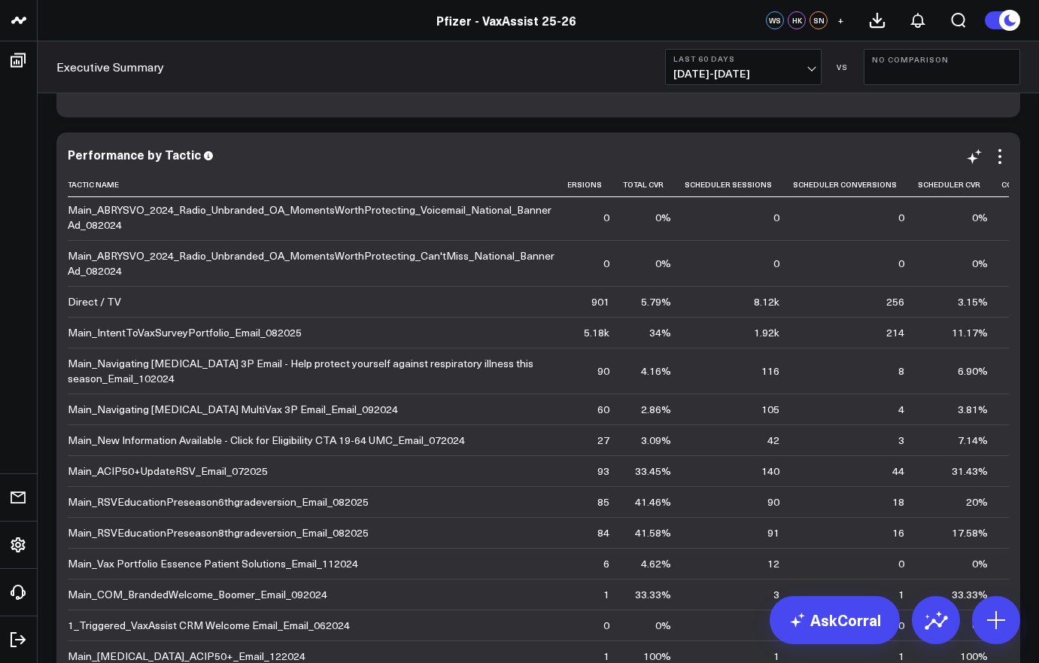
scroll to position [156, 253]
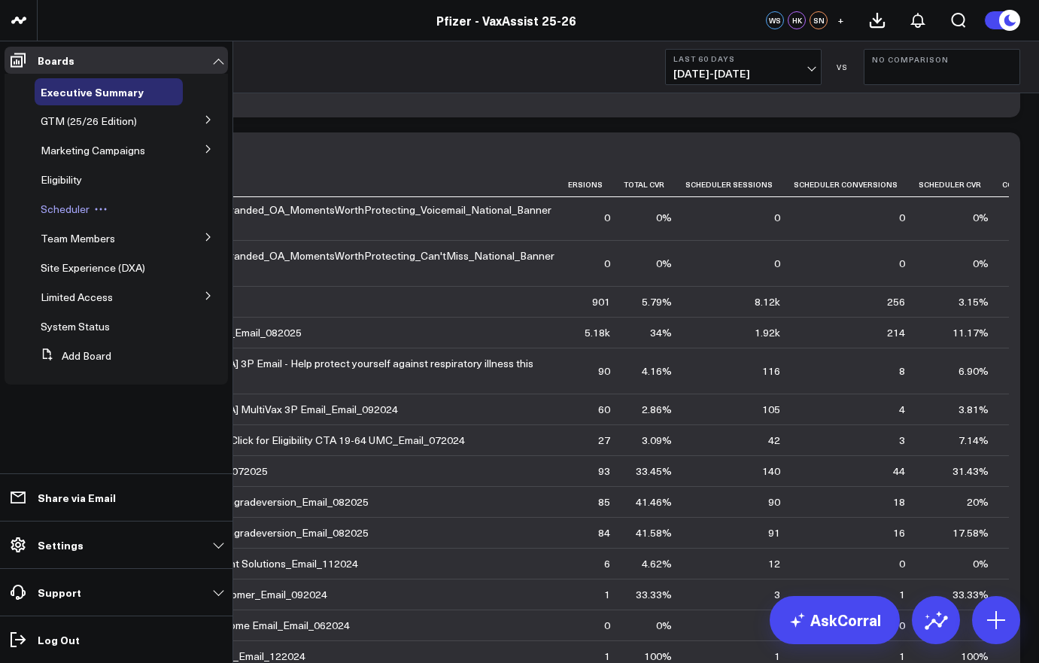
click at [68, 214] on span "Scheduler" at bounding box center [65, 209] width 49 height 14
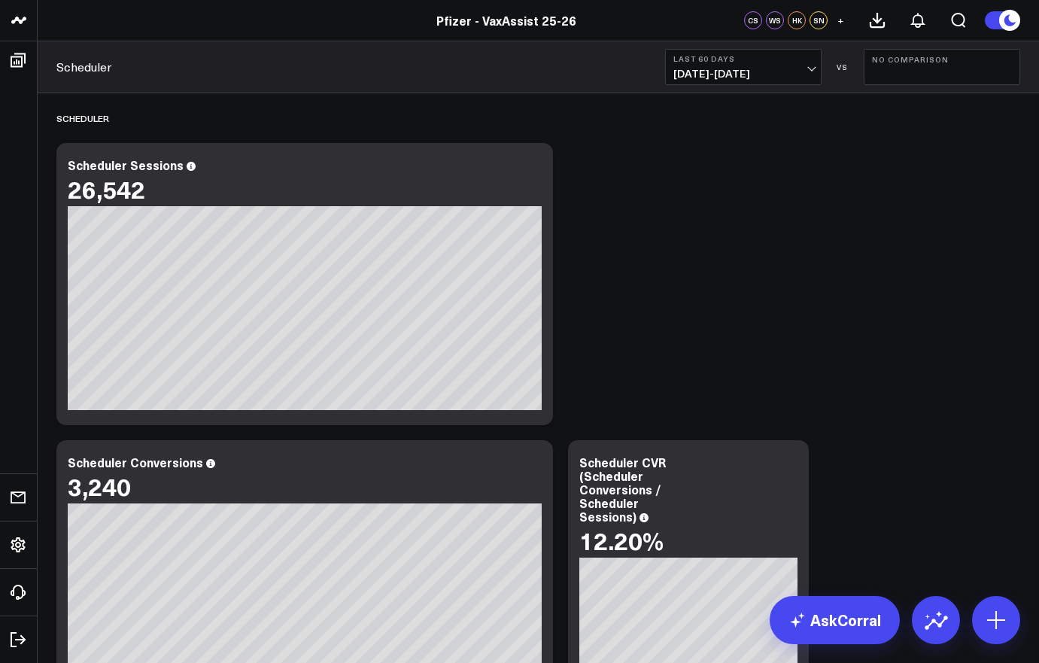
click at [445, 29] on header "Pfizer - VaxAssist Pfizer - VaxAssist 25-26 Pfizer - VaxAssist 25-26 CS WS HK S…" at bounding box center [519, 20] width 1039 height 41
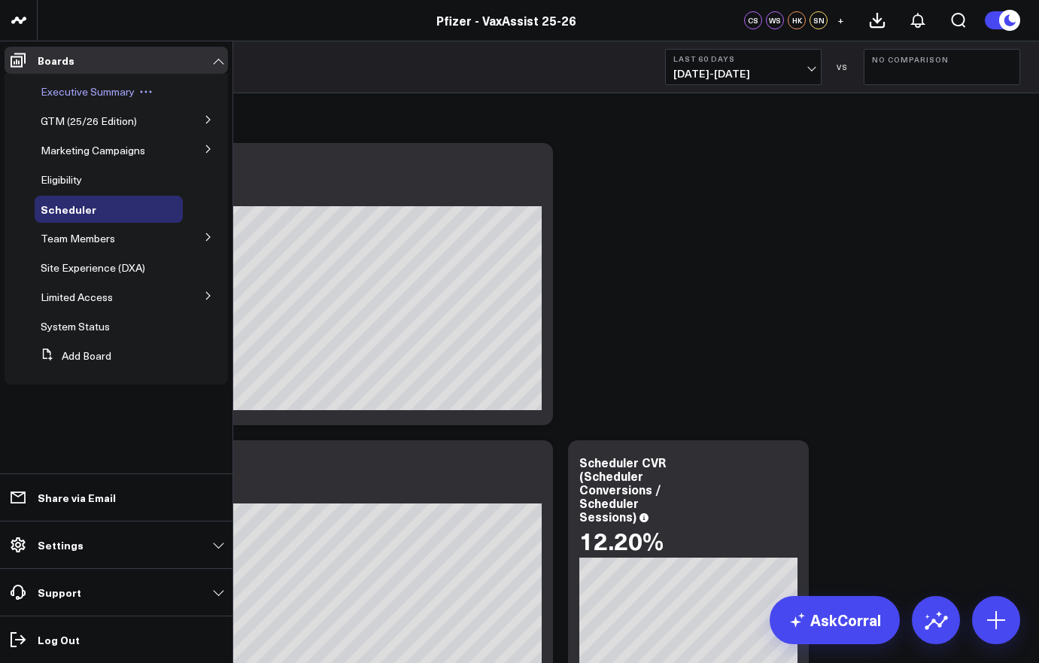
click at [77, 86] on span "Executive Summary" at bounding box center [88, 91] width 94 height 14
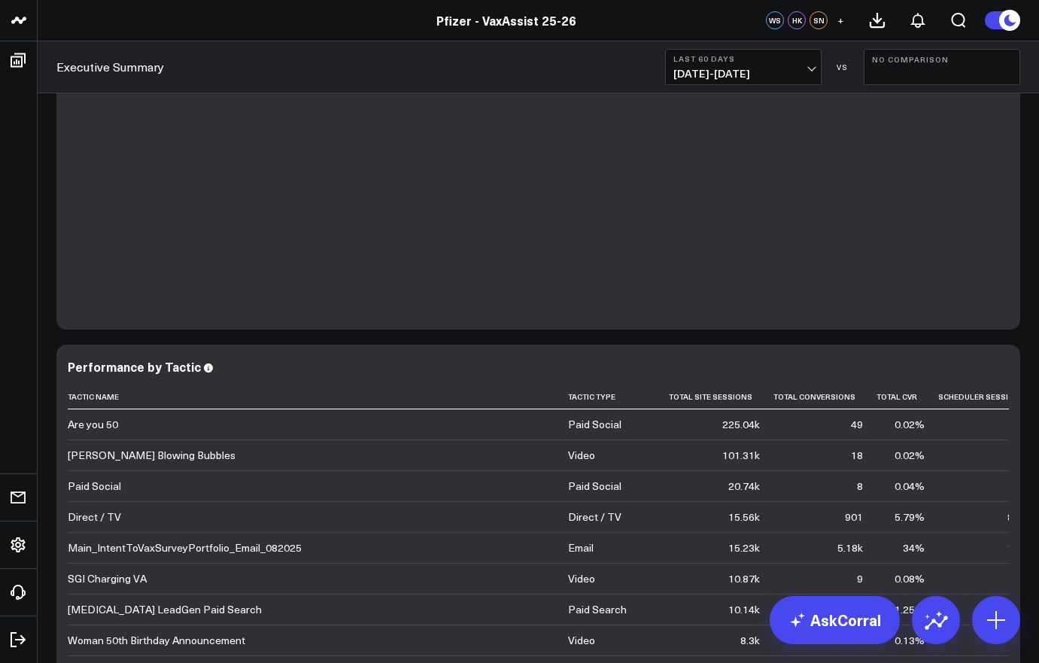
scroll to position [4350, 0]
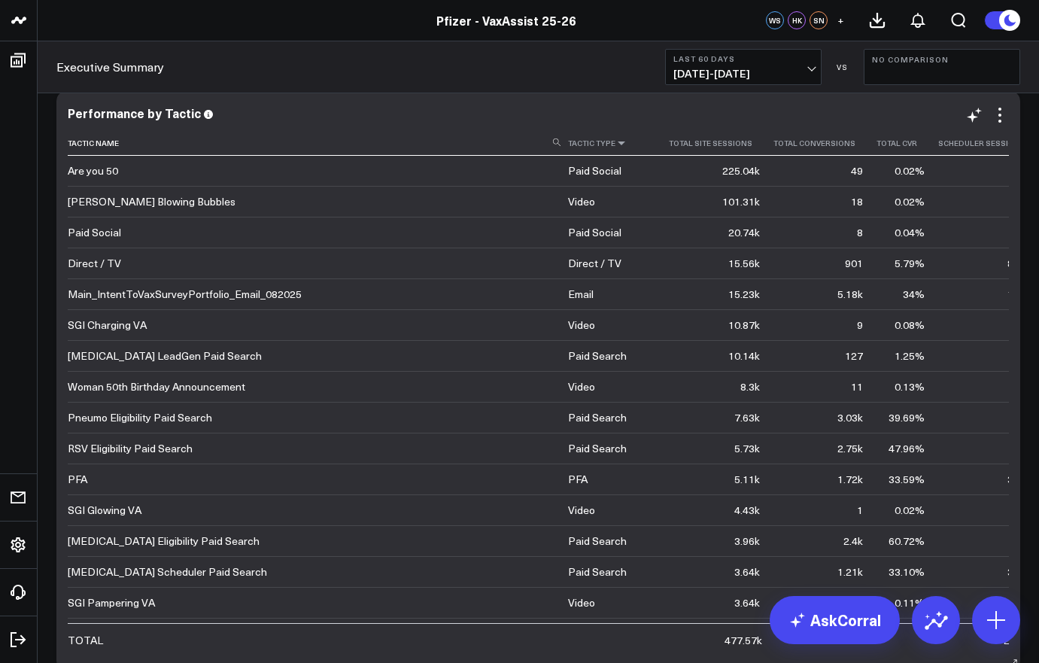
click at [615, 141] on icon at bounding box center [621, 142] width 12 height 9
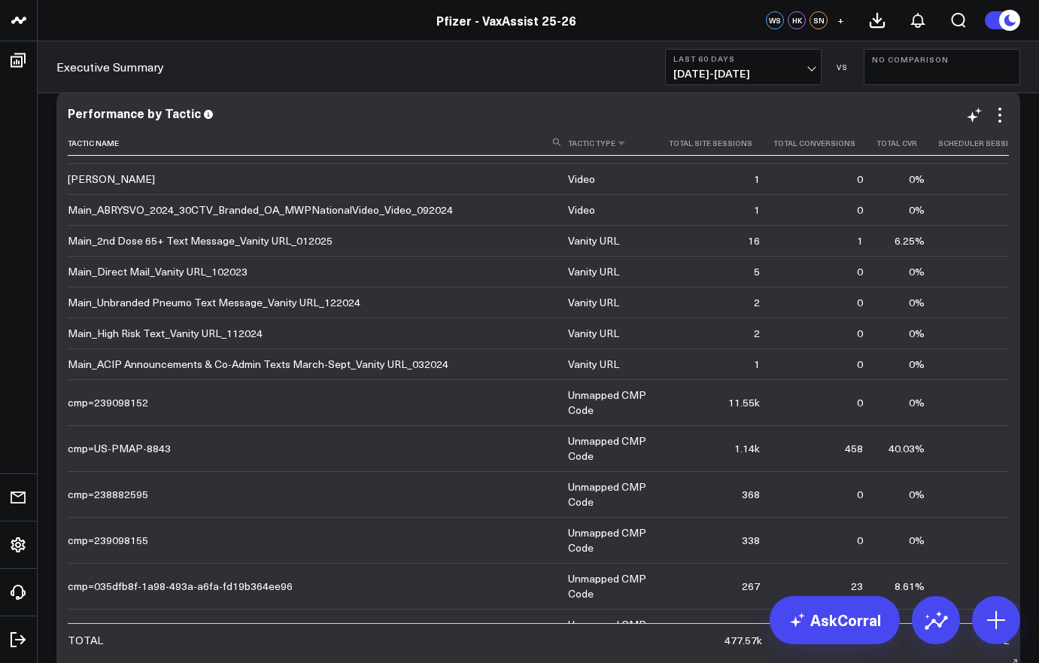
scroll to position [548, 0]
click at [615, 146] on icon at bounding box center [621, 142] width 12 height 9
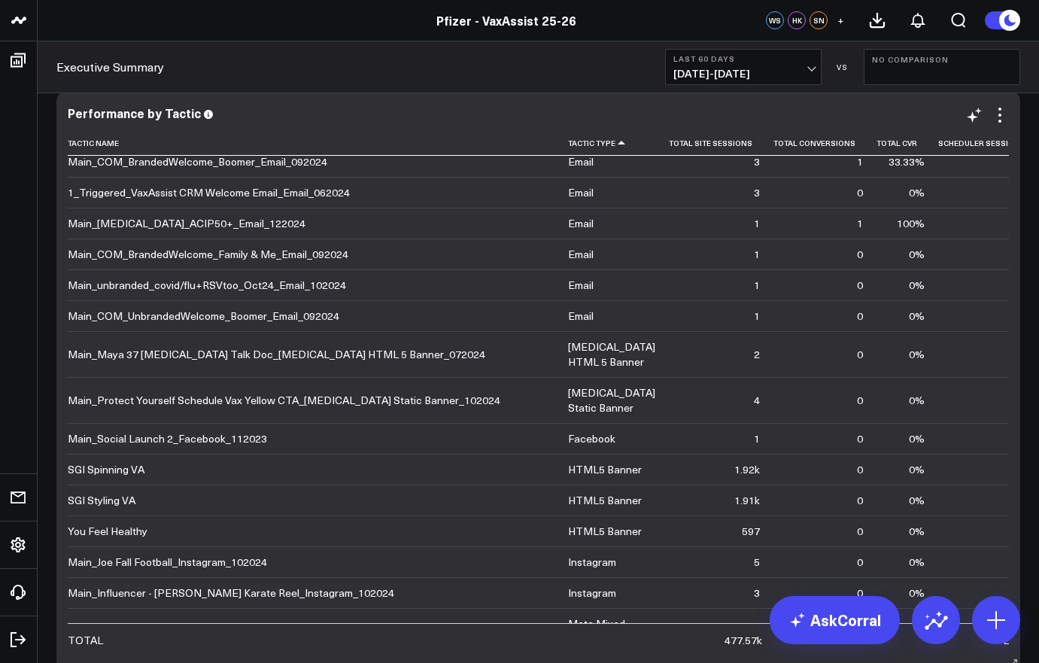
scroll to position [502, 0]
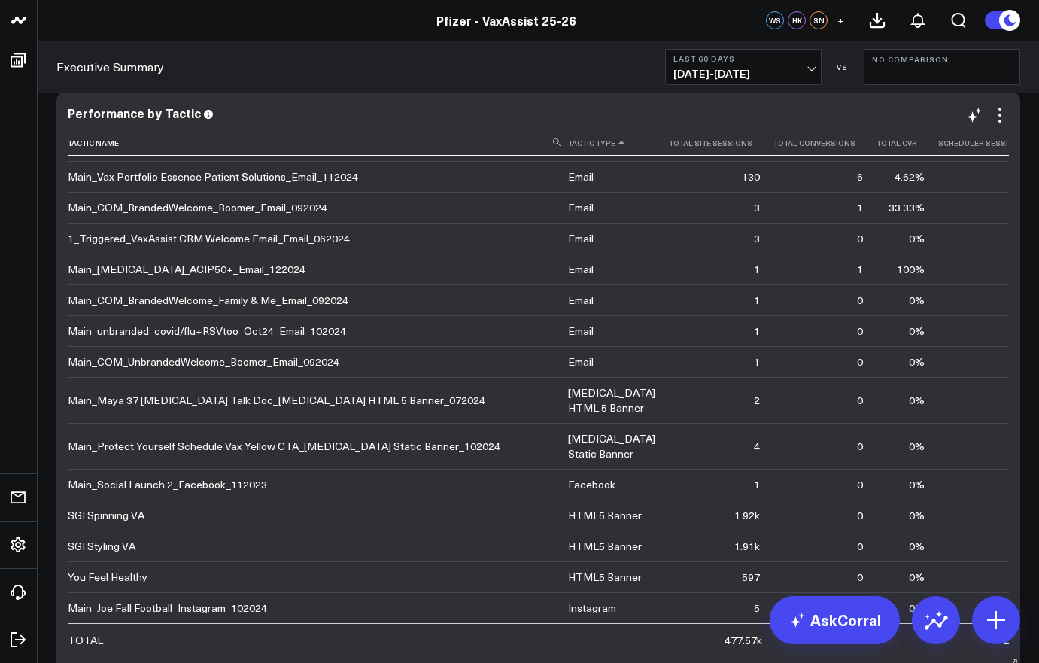
click at [615, 144] on icon at bounding box center [621, 142] width 12 height 9
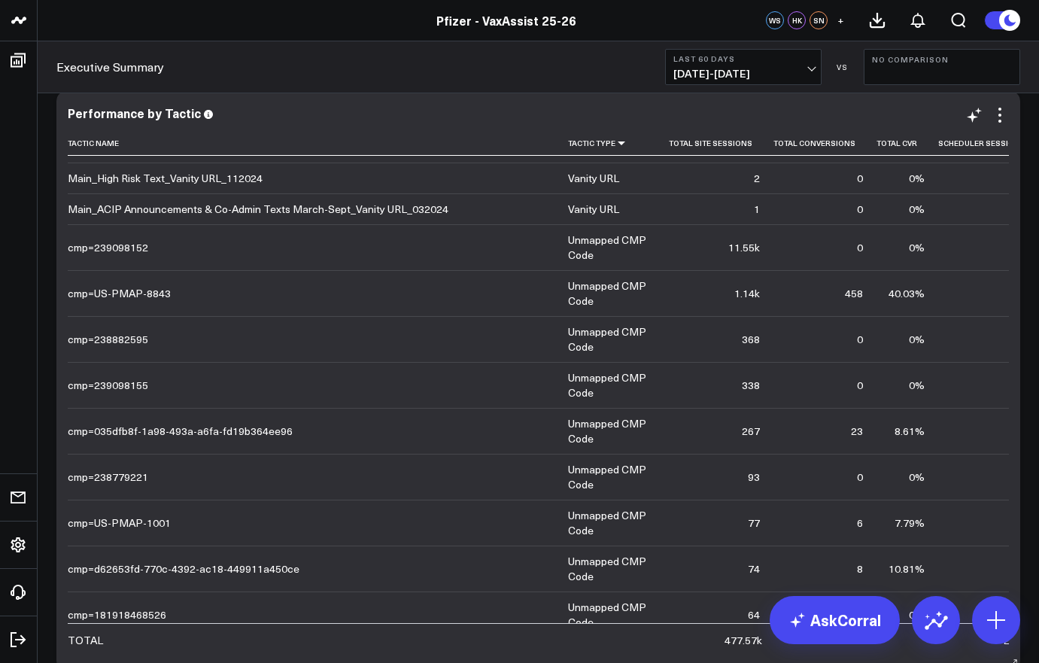
scroll to position [701, 0]
click at [141, 298] on div "cmp=US-PMAP-8843" at bounding box center [119, 294] width 103 height 15
click at [734, 296] on div "1.14k" at bounding box center [747, 294] width 26 height 15
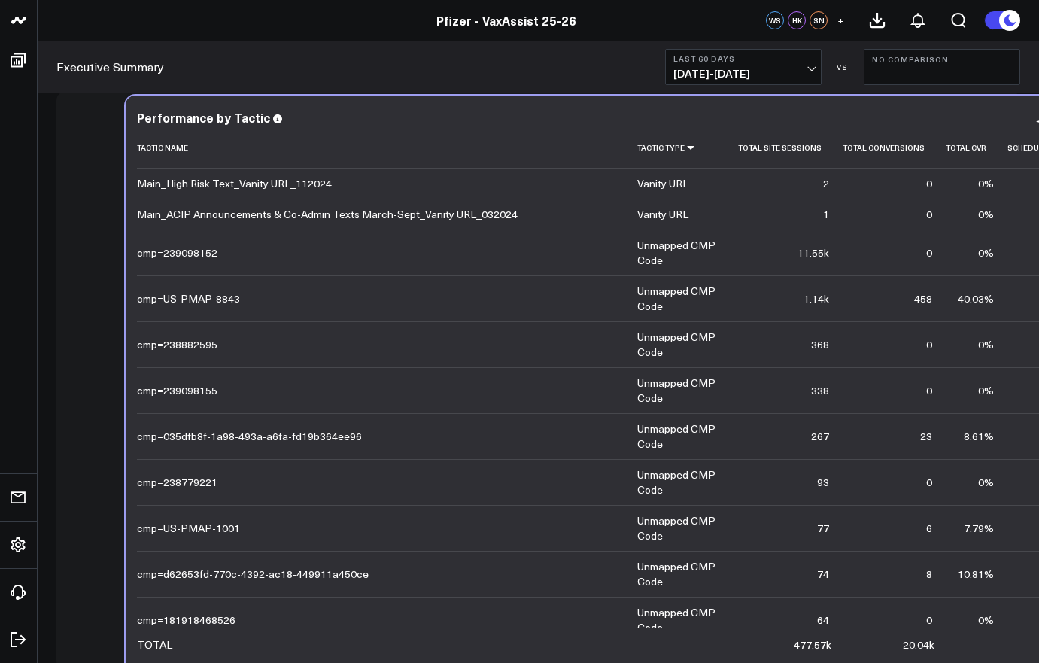
drag, startPoint x: 688, startPoint y: 295, endPoint x: 733, endPoint y: 296, distance: 44.4
click at [738, 296] on td "1.14k" at bounding box center [790, 298] width 105 height 46
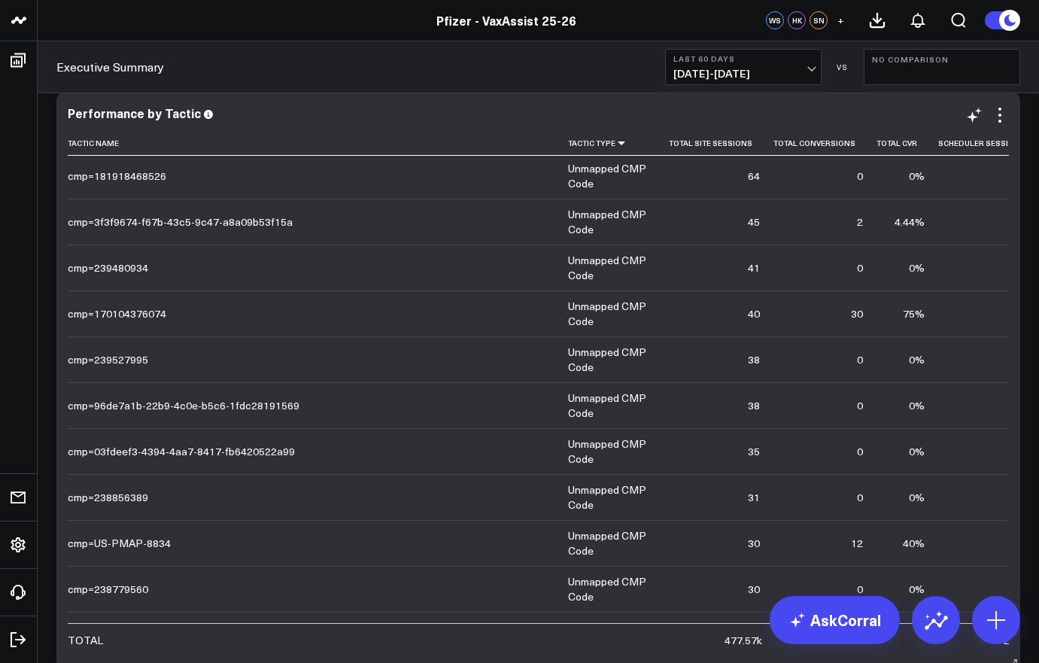
scroll to position [1144, 0]
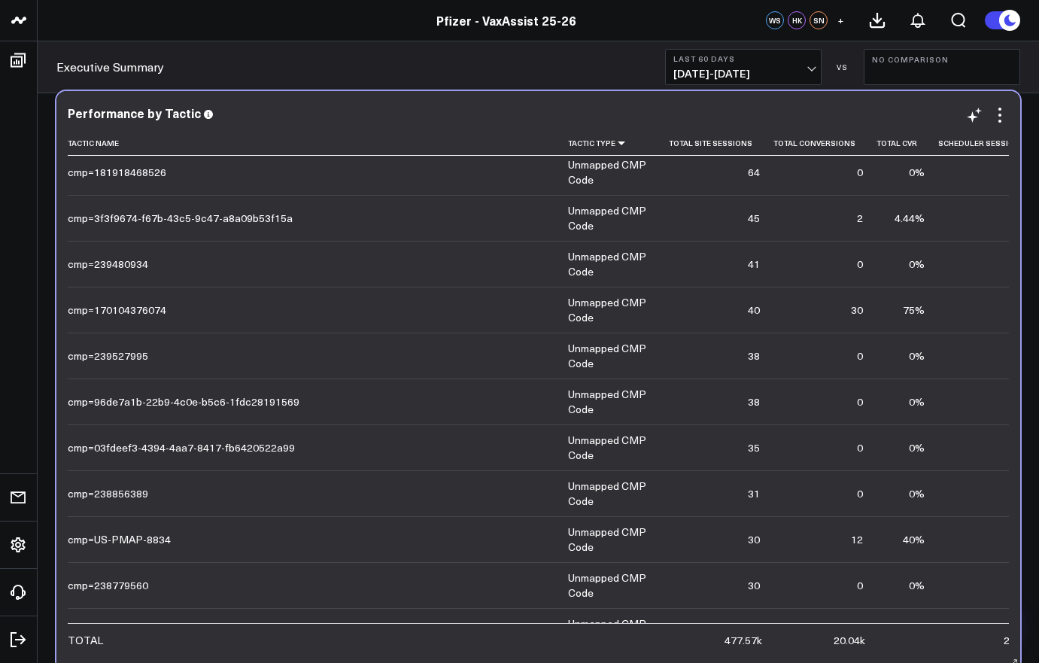
click at [116, 548] on td "cmp=US-PMAP-8834" at bounding box center [318, 539] width 500 height 46
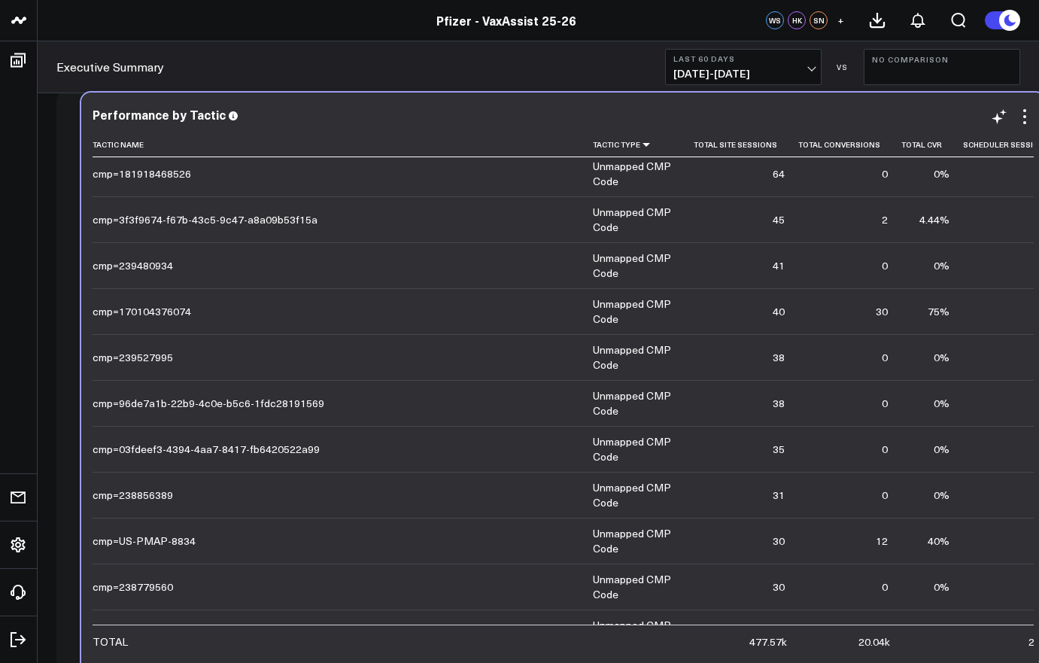
drag, startPoint x: 122, startPoint y: 545, endPoint x: 147, endPoint y: 547, distance: 24.9
click at [147, 547] on div "cmp=US-PMAP-8834" at bounding box center [144, 540] width 103 height 15
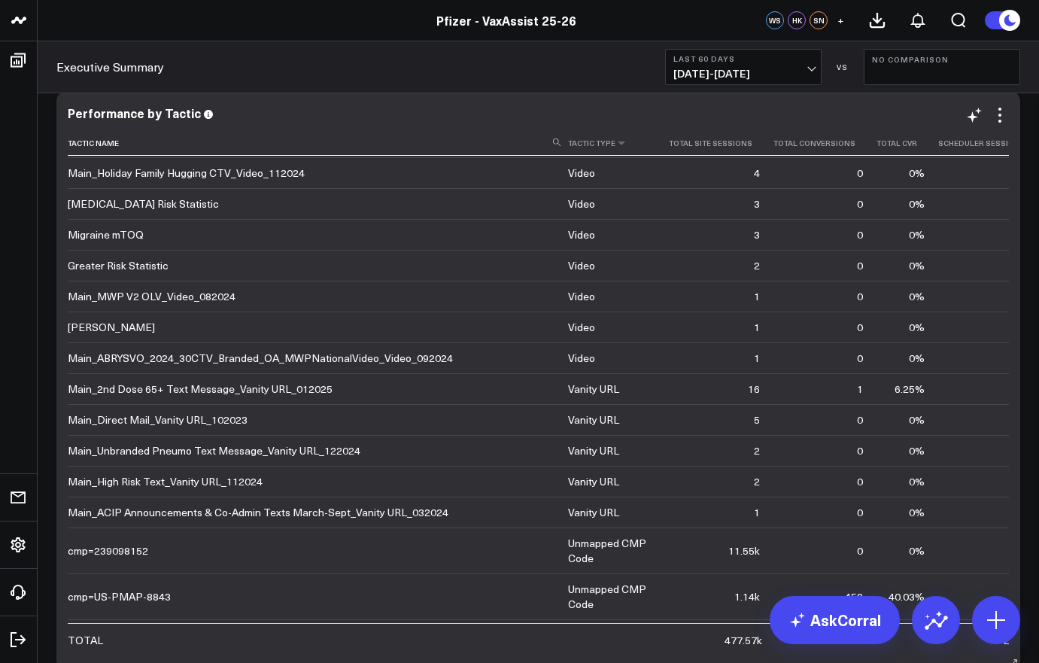
scroll to position [398, 0]
click at [615, 144] on icon at bounding box center [621, 142] width 12 height 9
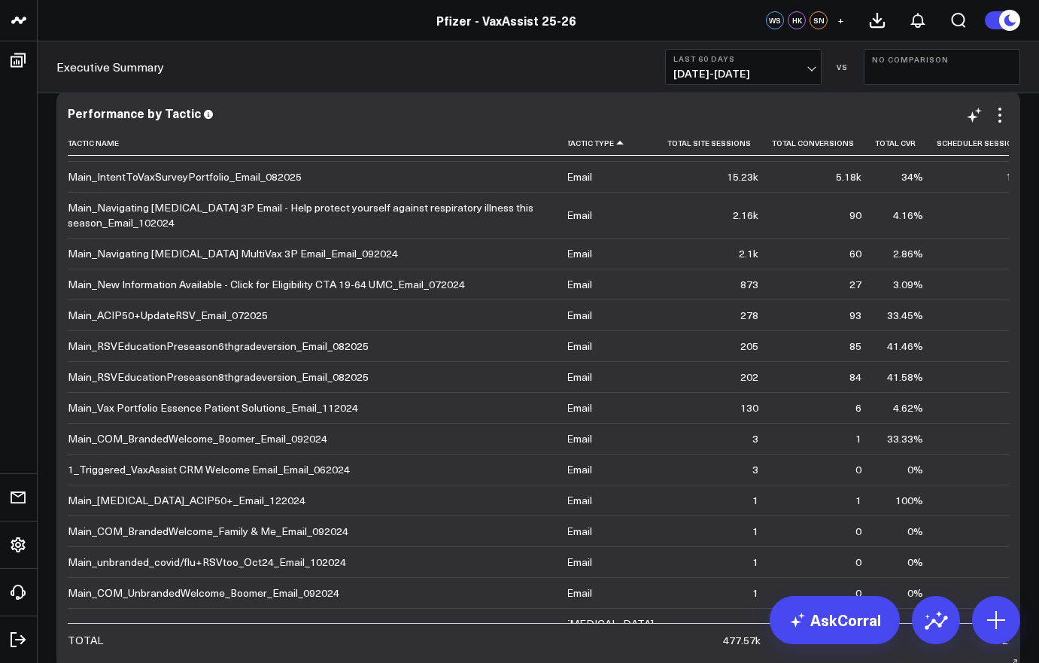
scroll to position [271, 2]
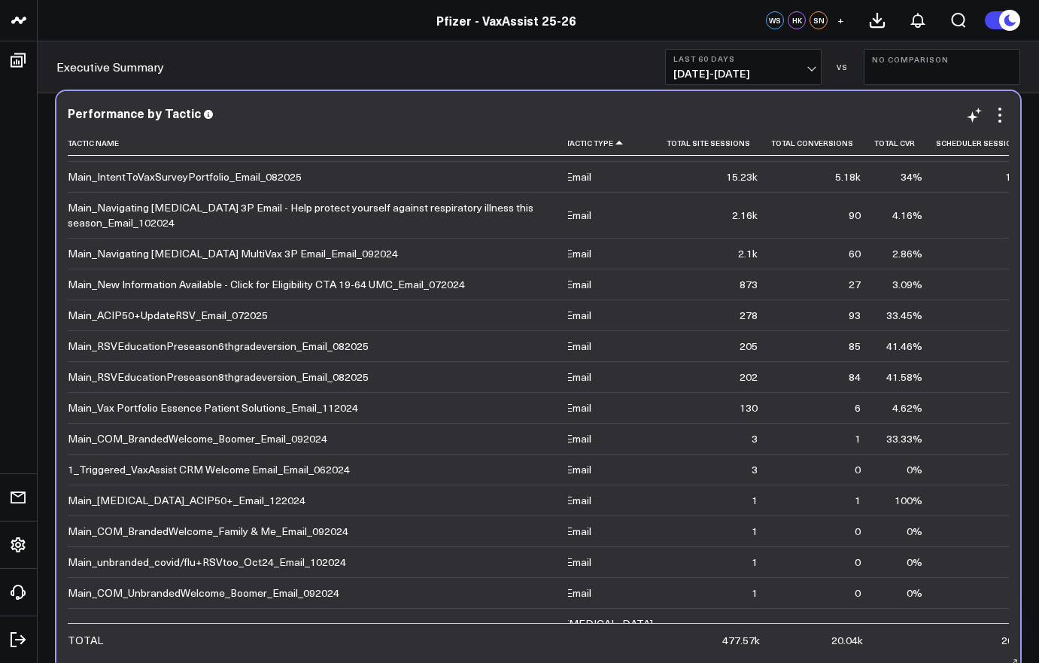
click at [245, 361] on td "Main_RSVEducationPreseason8thgradeversion_Email_082025" at bounding box center [318, 376] width 500 height 31
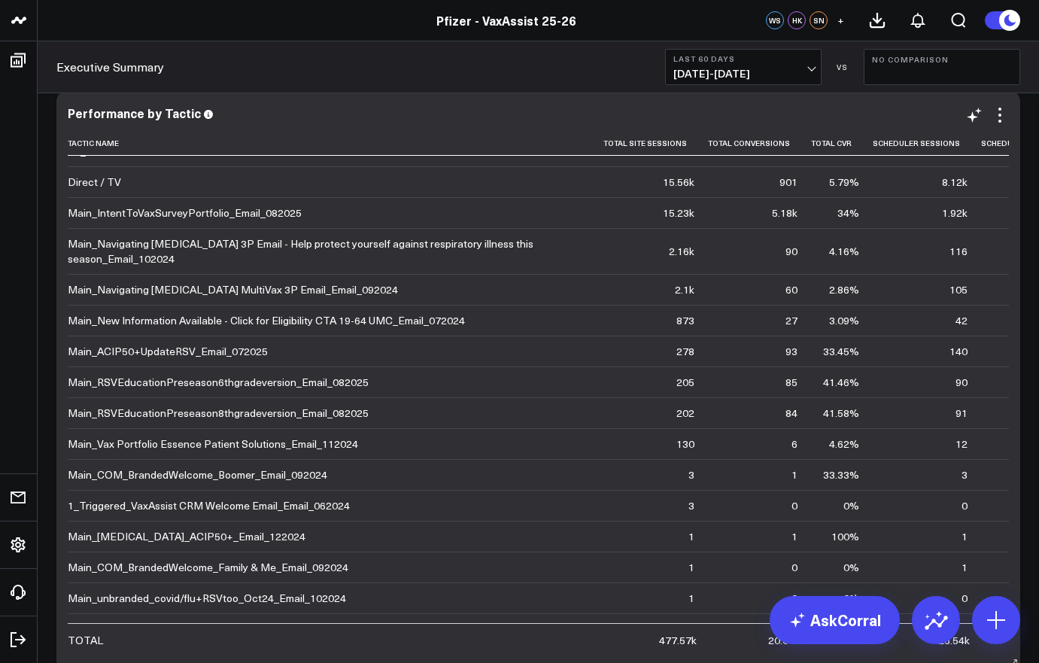
scroll to position [235, 66]
click at [427, 41] on header "Pfizer - VaxAssist Pfizer - VaxAssist 25-26 Pfizer - VaxAssist 25-26 WS HK SN +" at bounding box center [519, 20] width 1039 height 41
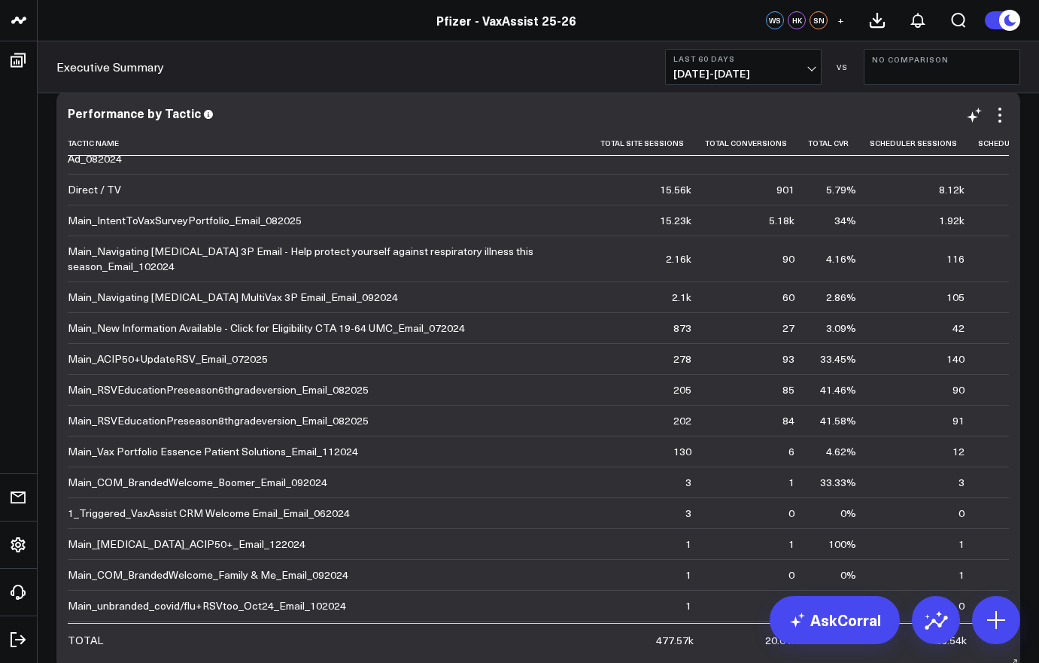
scroll to position [226, 68]
click at [552, 268] on td "Main_Navigating [MEDICAL_DATA] 3P Email - Help protect yourself against respira…" at bounding box center [318, 259] width 500 height 46
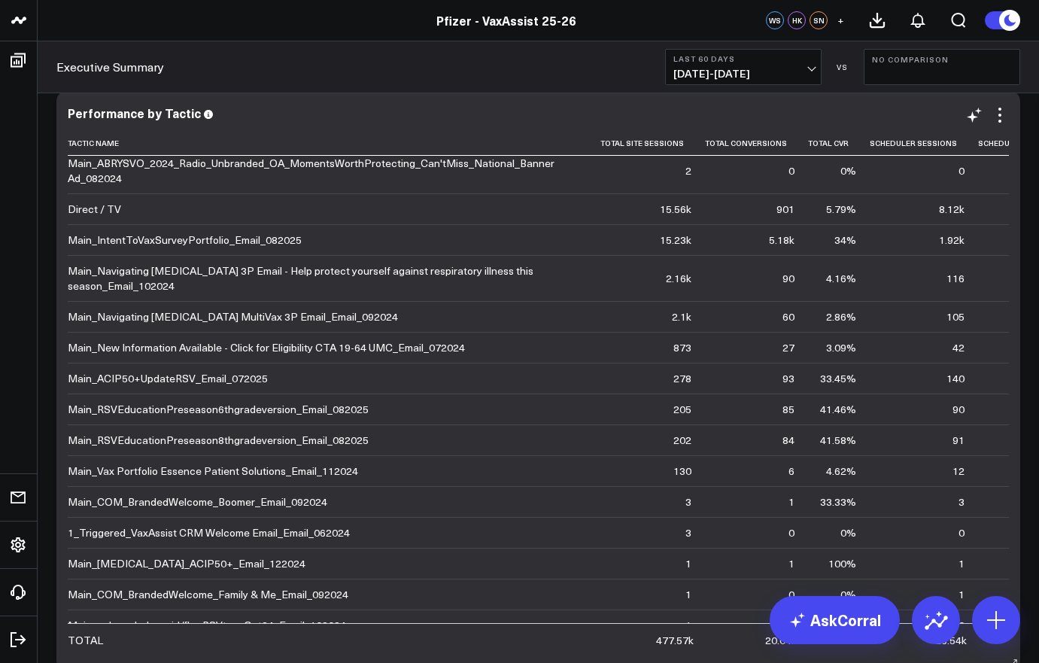
scroll to position [201, 68]
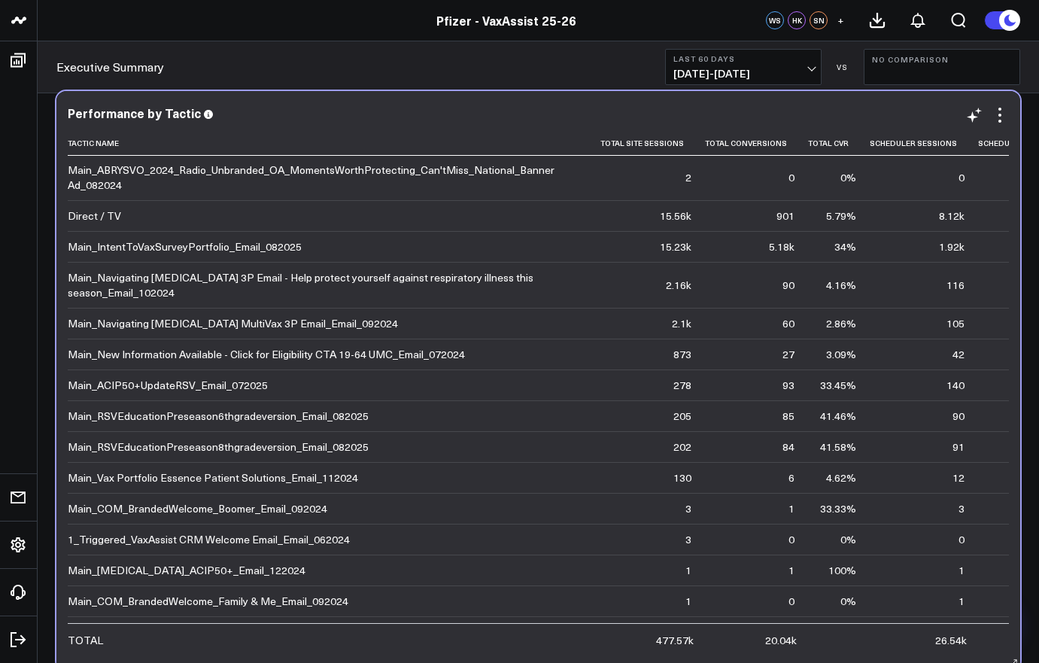
click at [573, 420] on td "Email" at bounding box center [550, 415] width 101 height 31
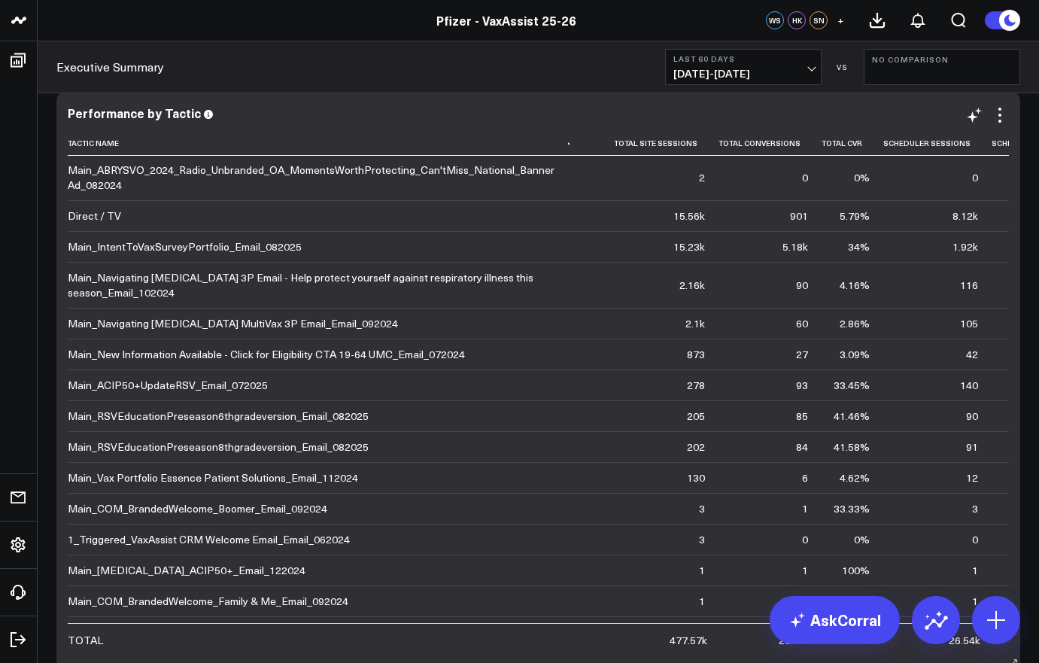
scroll to position [201, 56]
click at [723, 296] on td "90" at bounding box center [769, 285] width 103 height 46
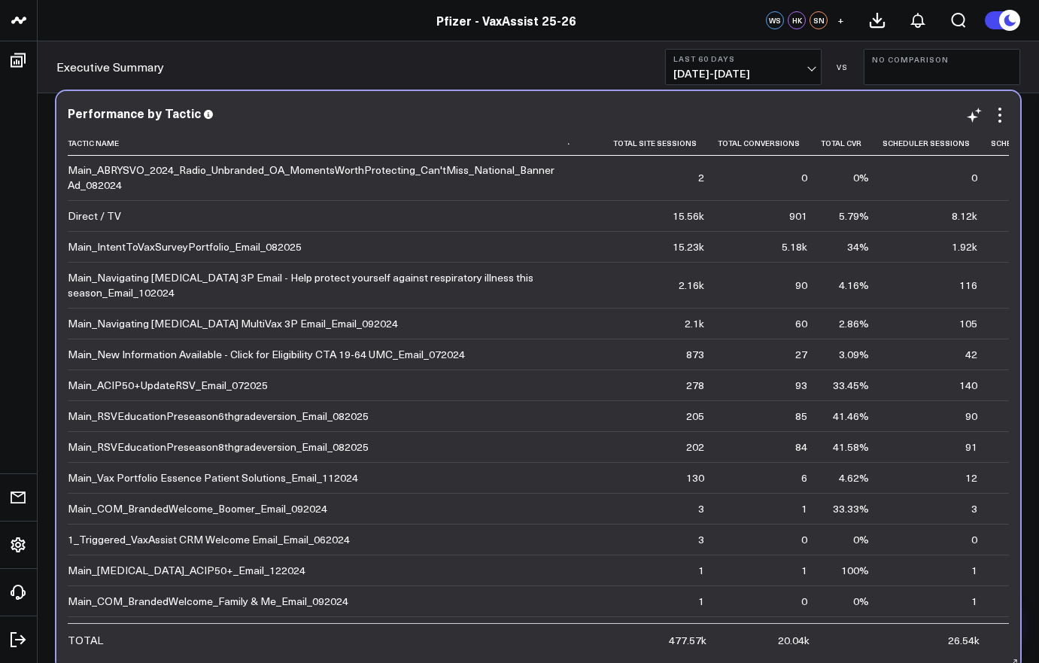
click at [723, 296] on td "90" at bounding box center [769, 285] width 103 height 46
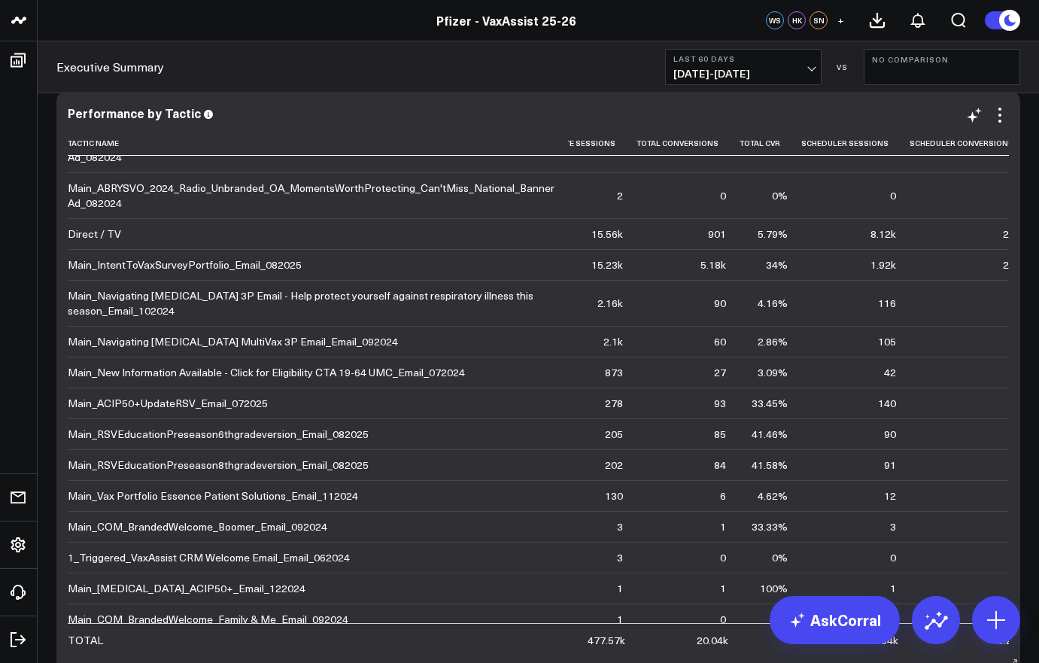
scroll to position [182, 137]
